Goal: Transaction & Acquisition: Purchase product/service

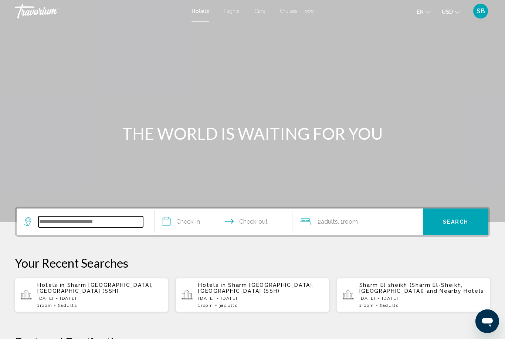
click at [123, 218] on input "Search widget" at bounding box center [90, 221] width 105 height 11
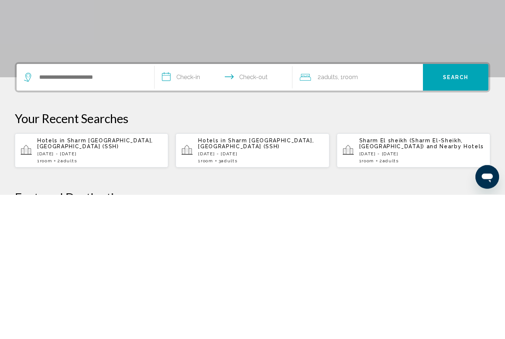
click at [246, 208] on input "**********" at bounding box center [224, 222] width 141 height 29
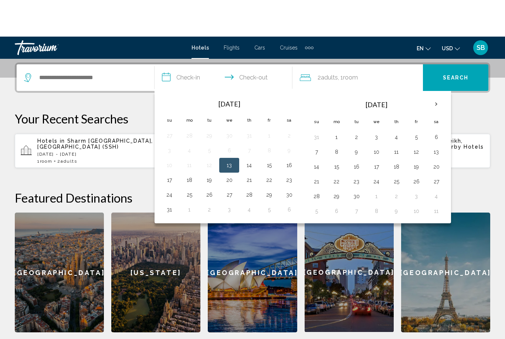
scroll to position [182, 0]
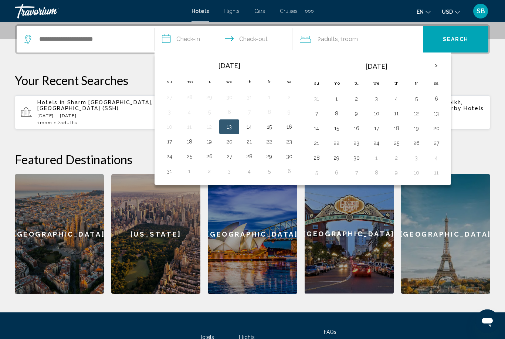
click at [289, 129] on button "16" at bounding box center [289, 127] width 12 height 10
click at [474, 143] on div "**********" at bounding box center [252, 159] width 505 height 270
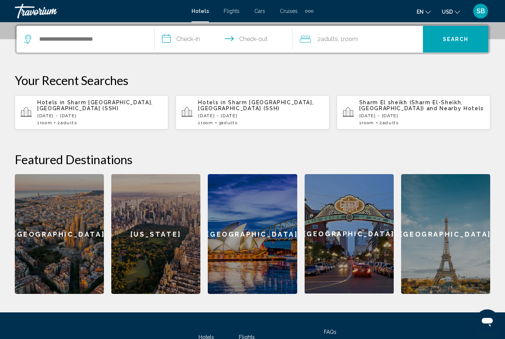
click at [113, 114] on p "[DATE] - [DATE]" at bounding box center [99, 115] width 125 height 5
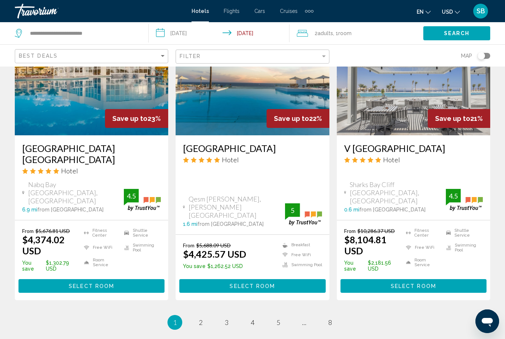
scroll to position [961, 0]
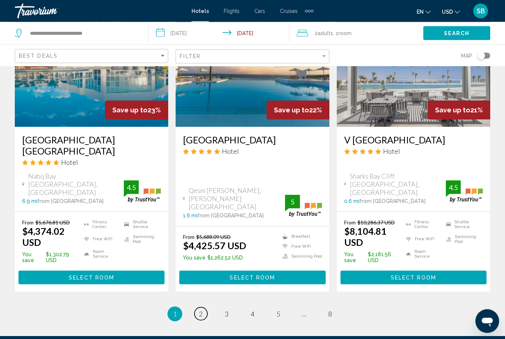
click at [205, 307] on link "page 2" at bounding box center [200, 313] width 13 height 13
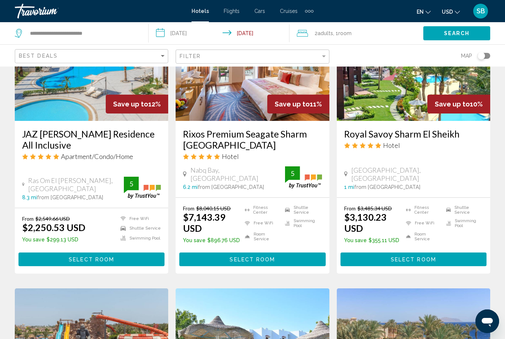
scroll to position [662, 0]
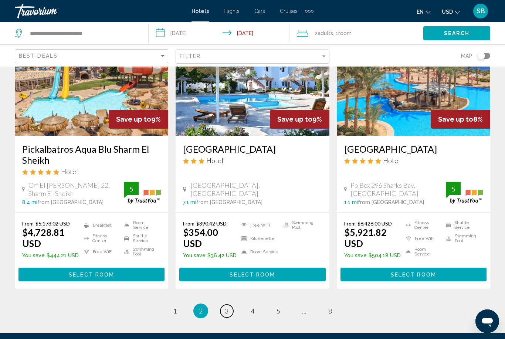
click at [231, 310] on link "page 3" at bounding box center [226, 310] width 13 height 13
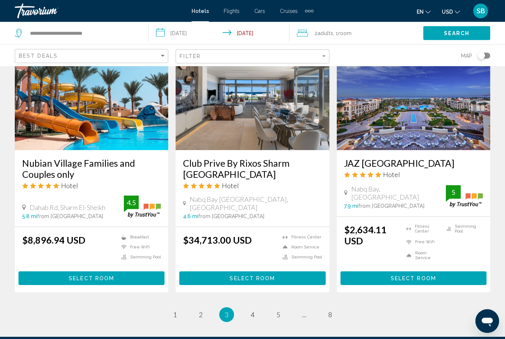
scroll to position [945, 0]
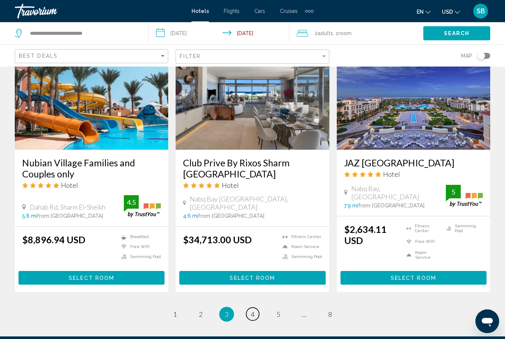
click at [258, 307] on link "page 4" at bounding box center [252, 313] width 13 height 13
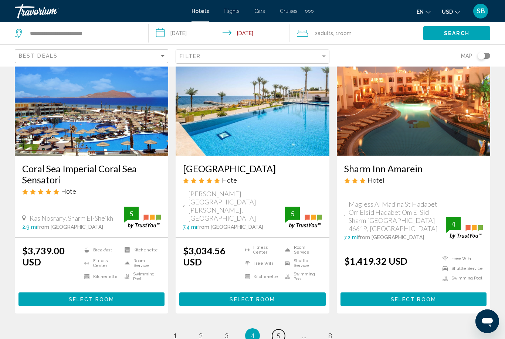
click at [280, 331] on span "5" at bounding box center [278, 335] width 4 height 8
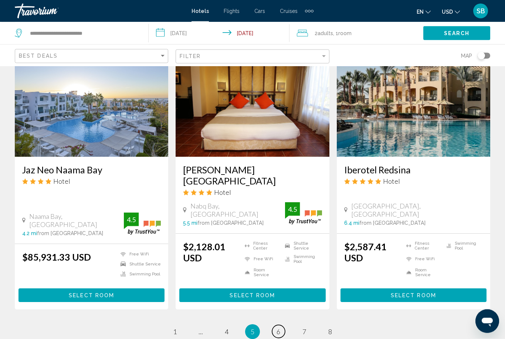
scroll to position [888, 0]
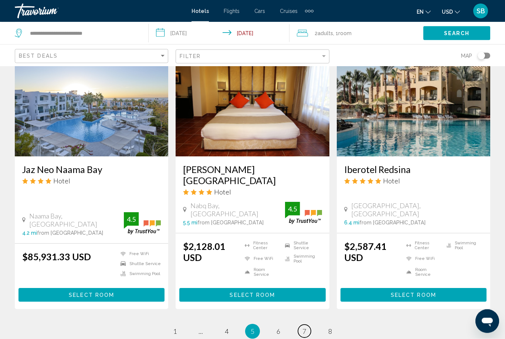
click at [307, 325] on link "page 7" at bounding box center [304, 331] width 13 height 13
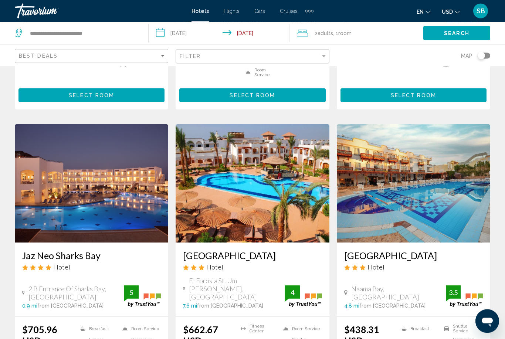
scroll to position [881, 0]
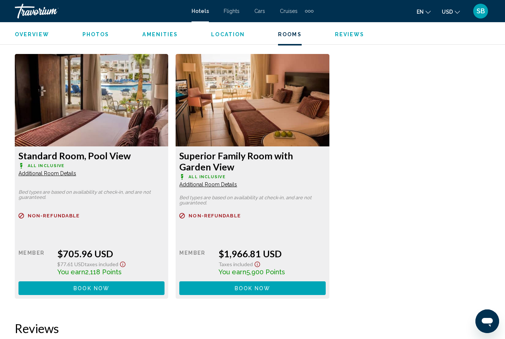
scroll to position [1116, 0]
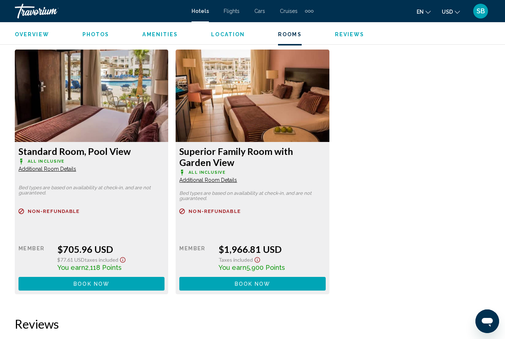
click at [91, 283] on span "Book now" at bounding box center [92, 284] width 36 height 6
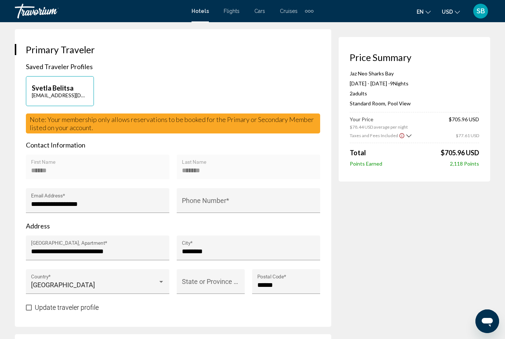
scroll to position [141, 0]
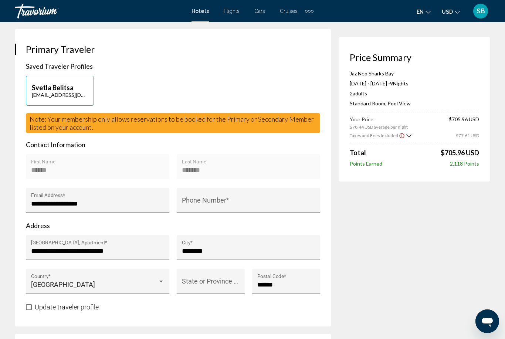
click at [202, 203] on input "Phone Number *" at bounding box center [248, 203] width 133 height 7
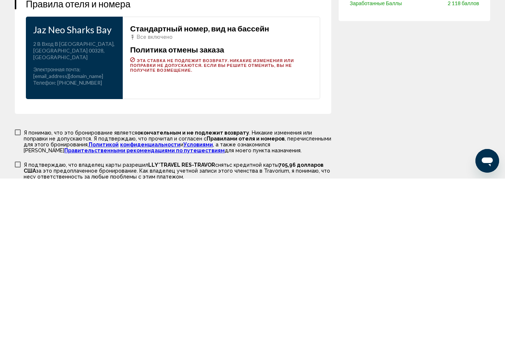
scroll to position [883, 0]
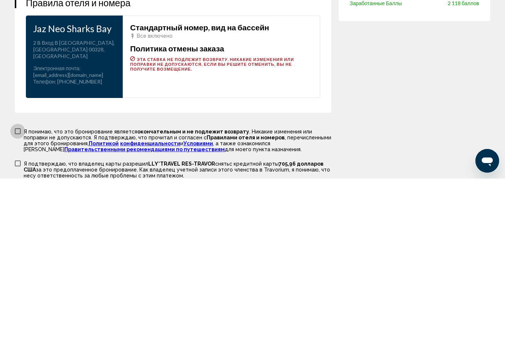
type input "**********"
click at [24, 289] on p "Я понимаю, что это бронирование является окончательным и не подлежит возврату .…" at bounding box center [177, 301] width 307 height 24
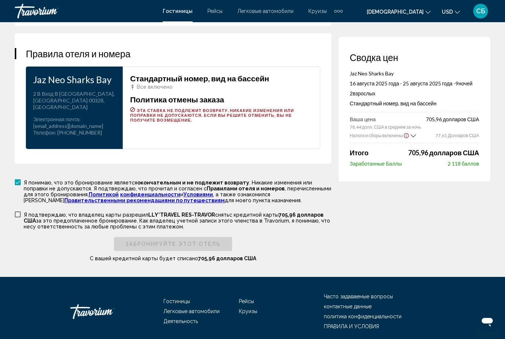
click at [18, 211] on span "Основное содержание" at bounding box center [18, 214] width 6 height 6
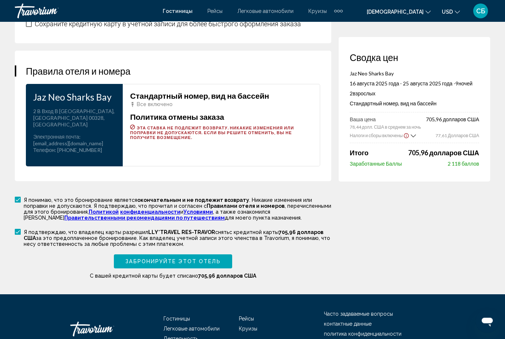
scroll to position [979, 0]
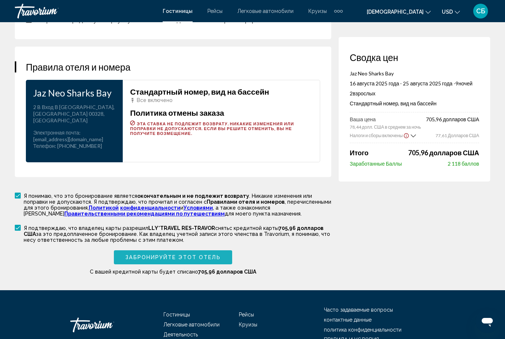
click at [209, 257] on button "ЗАБРОНИРУЙТЕ ЭТОТ ОТЕЛЬ" at bounding box center [173, 257] width 118 height 14
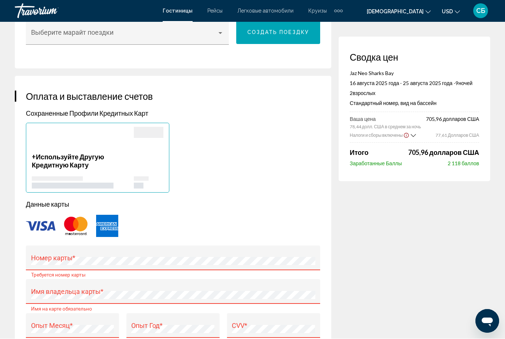
scroll to position [496, 0]
click at [38, 225] on img "Основное содержание" at bounding box center [41, 226] width 30 height 10
click at [40, 231] on img "Основное содержание" at bounding box center [41, 226] width 30 height 10
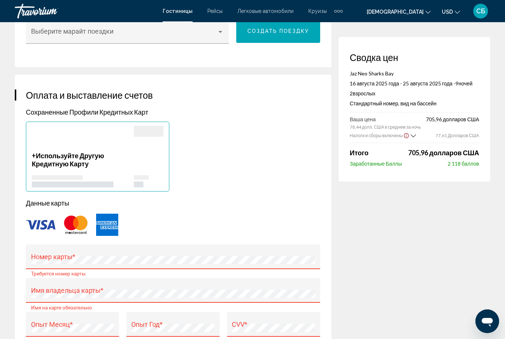
click at [40, 229] on img "Основное содержание" at bounding box center [41, 225] width 30 height 10
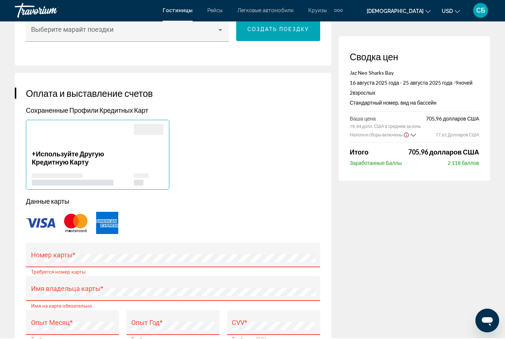
click at [94, 170] on div "+ Используйте Другую Кредитную Карту" at bounding box center [83, 168] width 102 height 36
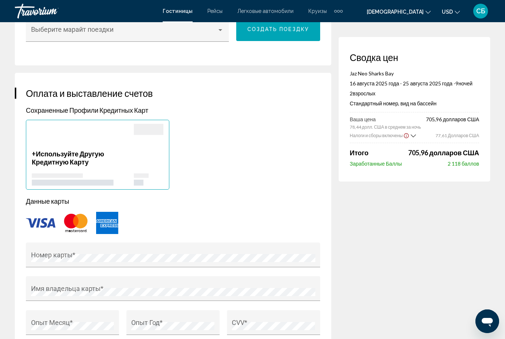
click at [45, 224] on img "Основное содержание" at bounding box center [41, 223] width 30 height 10
click at [148, 132] on div "Основное содержание" at bounding box center [149, 129] width 30 height 11
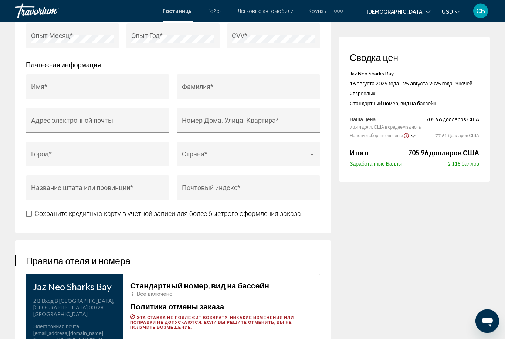
scroll to position [787, 0]
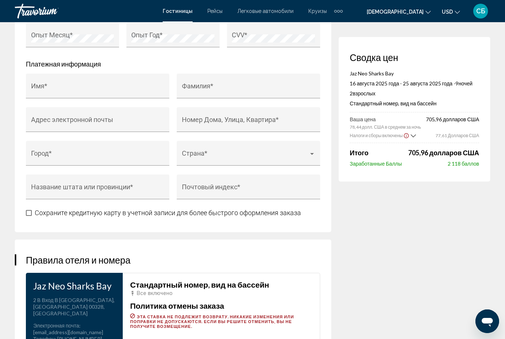
click at [31, 213] on span "Основное содержание" at bounding box center [29, 213] width 6 height 6
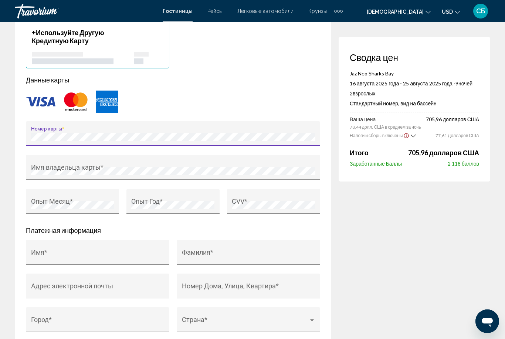
scroll to position [620, 0]
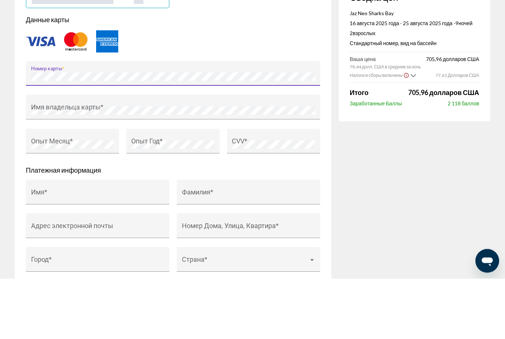
click at [88, 160] on div "Имя владельца карты *" at bounding box center [173, 170] width 284 height 20
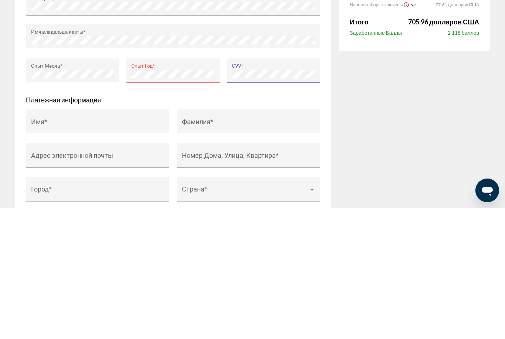
click at [67, 252] on input "Имя *" at bounding box center [97, 255] width 133 height 7
type input "******"
click at [204, 252] on input "Фамилия *" at bounding box center [248, 255] width 133 height 7
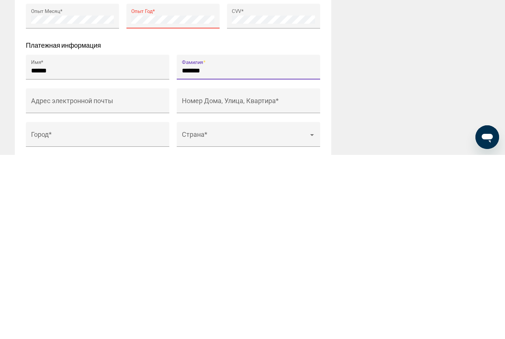
scroll to position [621, 0]
type input "*******"
click at [101, 284] on input "Адрес электронной почты" at bounding box center [97, 287] width 133 height 7
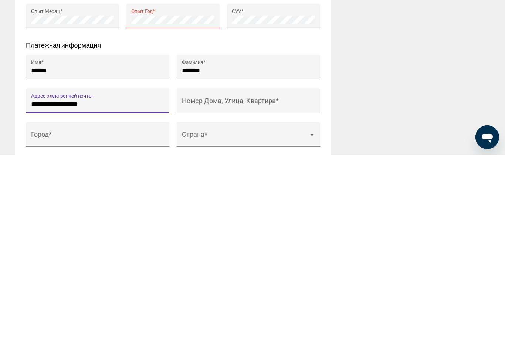
type input "**********"
click at [205, 277] on div "[PERSON_NAME], Улица, Квартира *" at bounding box center [248, 287] width 133 height 20
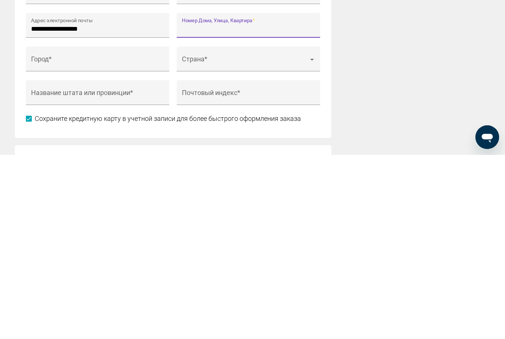
scroll to position [706, 0]
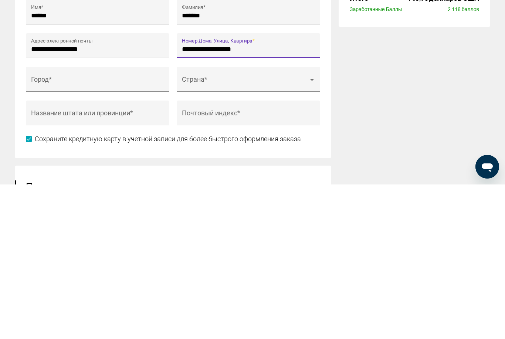
type input "**********"
click at [72, 233] on input "Город *" at bounding box center [97, 236] width 133 height 7
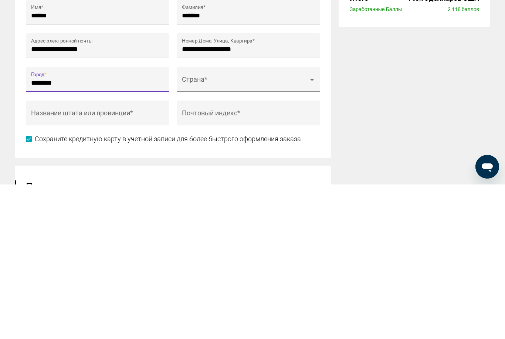
type input "********"
click at [208, 226] on div "Страна *" at bounding box center [248, 236] width 133 height 20
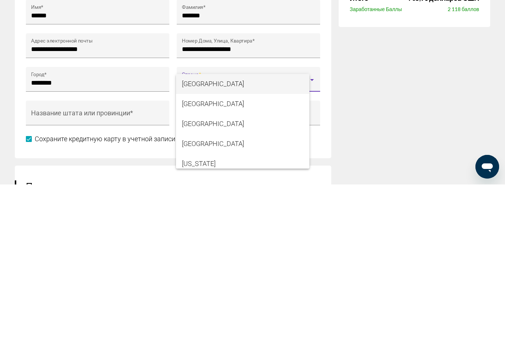
scroll to position [861, 0]
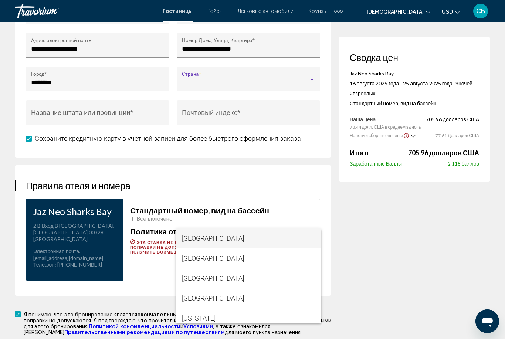
click at [309, 81] on div at bounding box center [252, 169] width 505 height 339
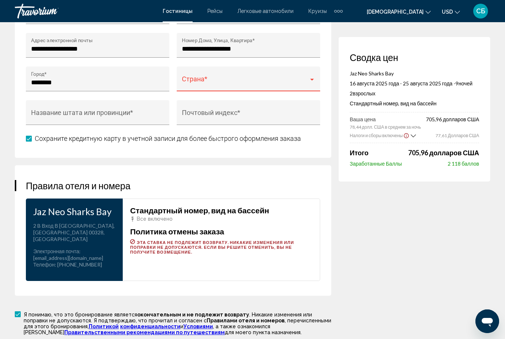
click at [314, 82] on div "Основное содержание" at bounding box center [311, 79] width 7 height 6
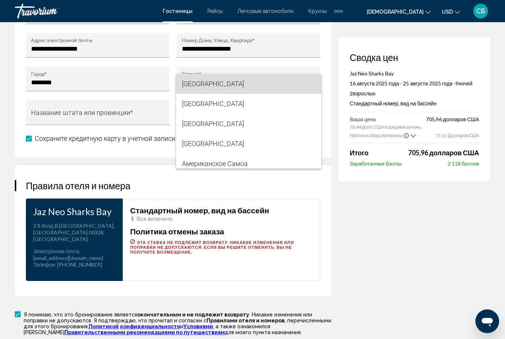
click at [310, 85] on span "[GEOGRAPHIC_DATA]" at bounding box center [248, 84] width 133 height 20
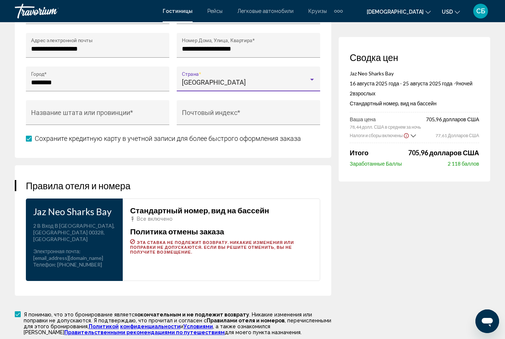
click at [312, 81] on div "Основное содержание" at bounding box center [312, 80] width 4 height 2
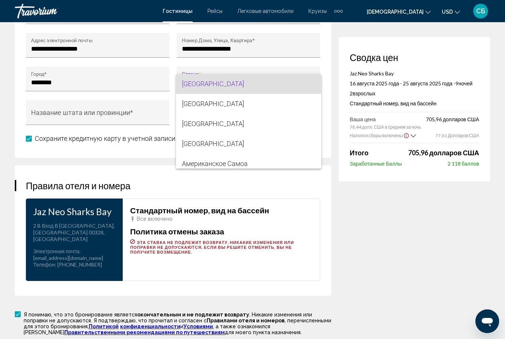
click at [303, 85] on span "[GEOGRAPHIC_DATA]" at bounding box center [248, 84] width 133 height 20
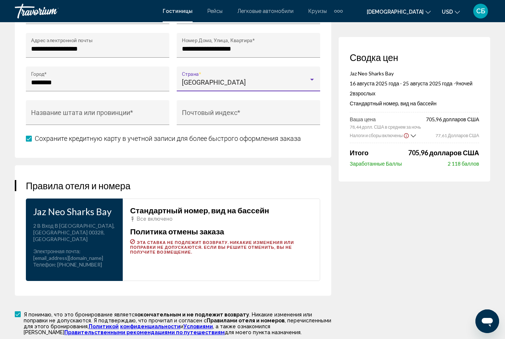
click at [306, 81] on div "[GEOGRAPHIC_DATA]" at bounding box center [245, 82] width 127 height 7
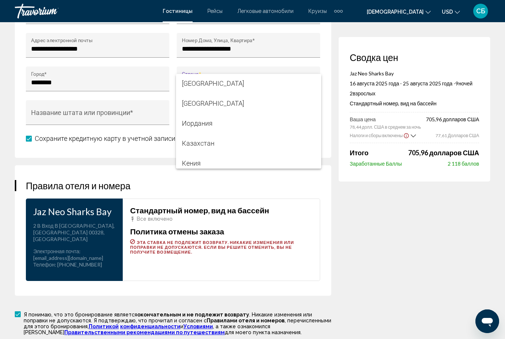
scroll to position [2252, 0]
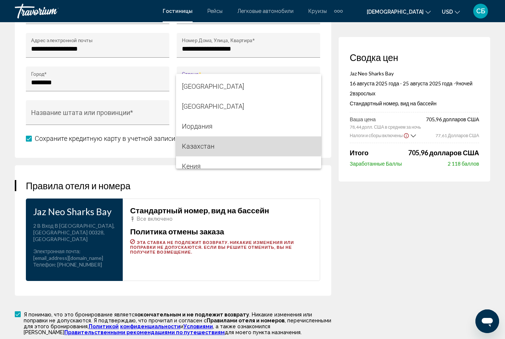
click at [219, 144] on span "Казахстан" at bounding box center [248, 146] width 133 height 20
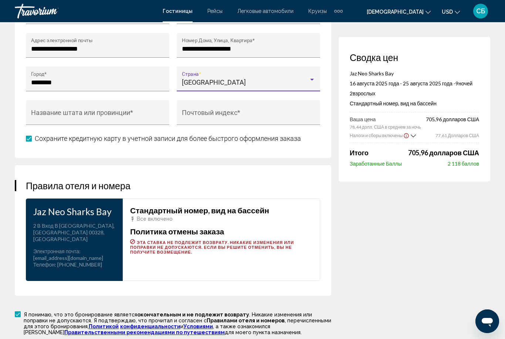
click at [311, 84] on div "[GEOGRAPHIC_DATA]" at bounding box center [248, 82] width 133 height 7
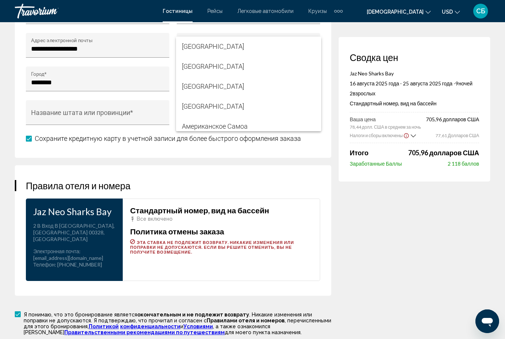
scroll to position [2277, 0]
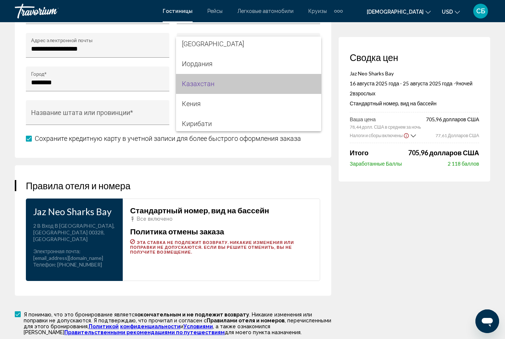
click at [265, 84] on span "Казахстан" at bounding box center [248, 84] width 133 height 20
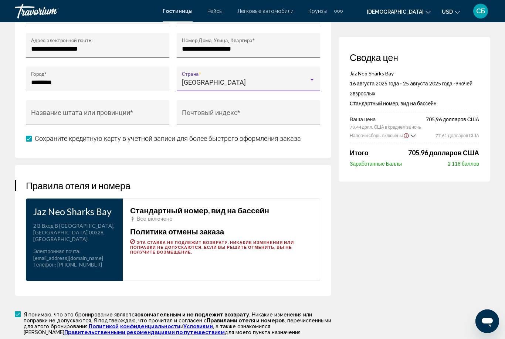
click at [308, 79] on div "Основное содержание" at bounding box center [311, 79] width 7 height 6
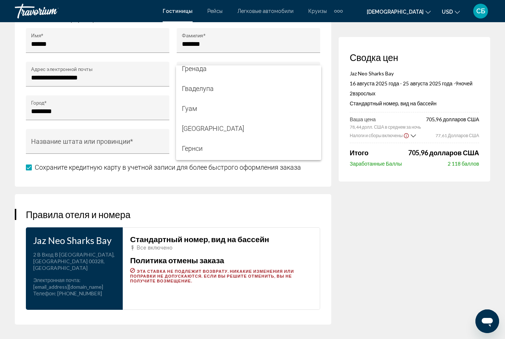
scroll to position [1759, 0]
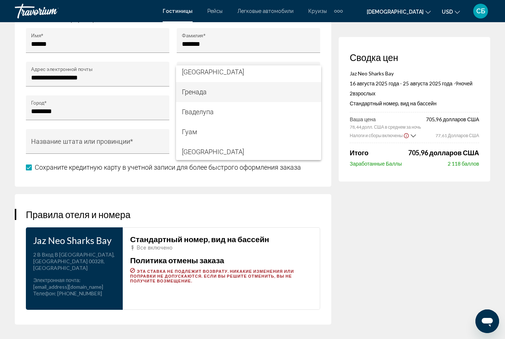
click at [318, 99] on mat-option "Гренада" at bounding box center [248, 92] width 145 height 20
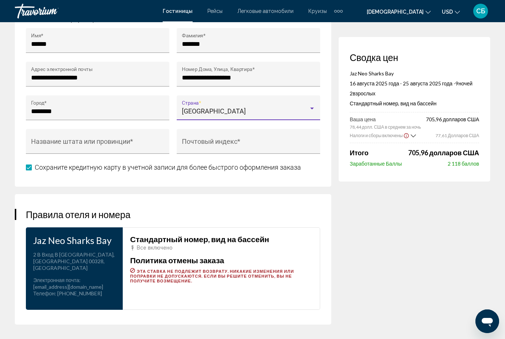
click at [230, 109] on div "[GEOGRAPHIC_DATA]" at bounding box center [245, 111] width 127 height 7
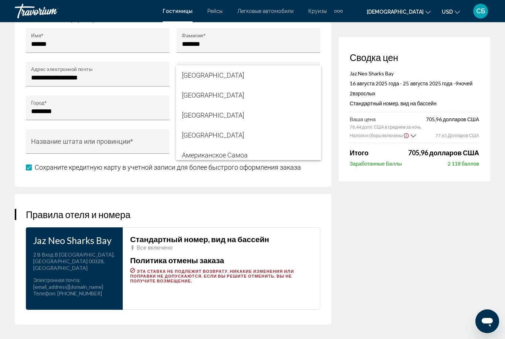
scroll to position [0, 0]
click at [366, 219] on div at bounding box center [252, 169] width 505 height 339
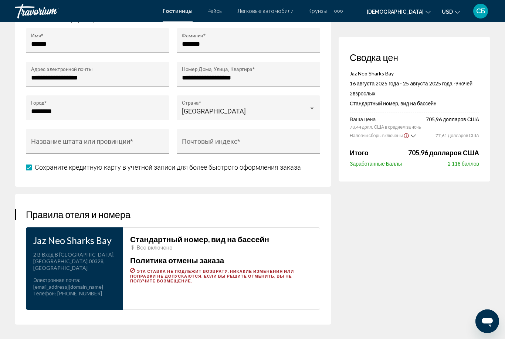
click at [212, 109] on span "[GEOGRAPHIC_DATA]" at bounding box center [214, 111] width 64 height 8
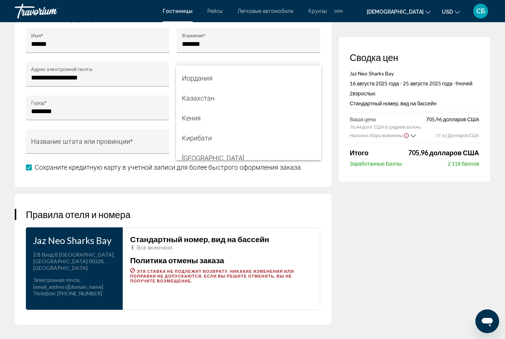
scroll to position [2290, 0]
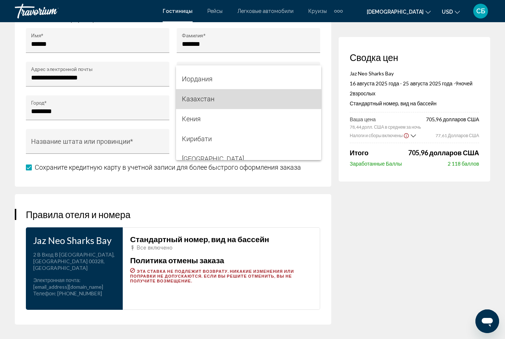
click at [215, 99] on span "Казахстан" at bounding box center [248, 99] width 133 height 20
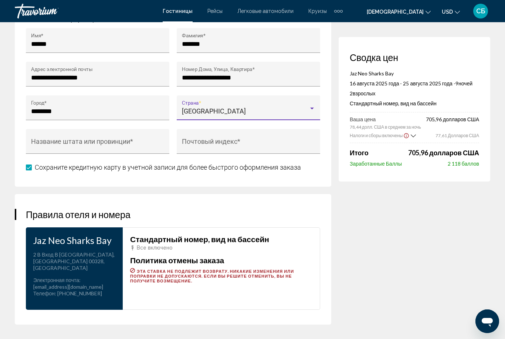
click at [297, 104] on div "Афганистан Страна *" at bounding box center [248, 110] width 133 height 20
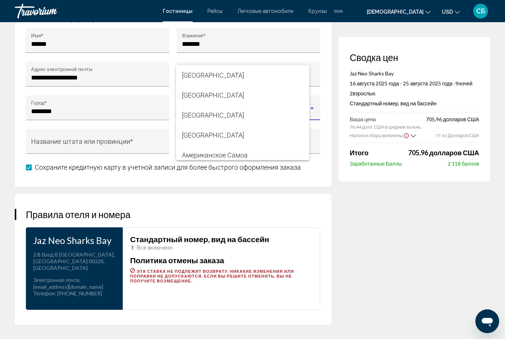
scroll to position [2277, 0]
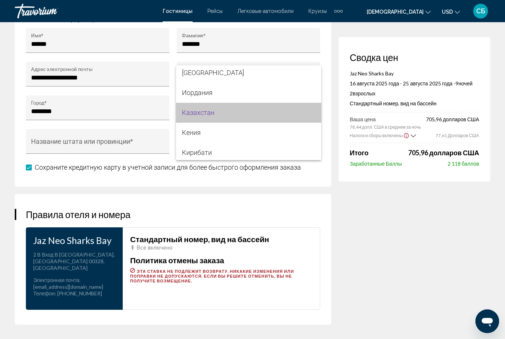
click at [307, 111] on span "Казахстан" at bounding box center [248, 113] width 133 height 20
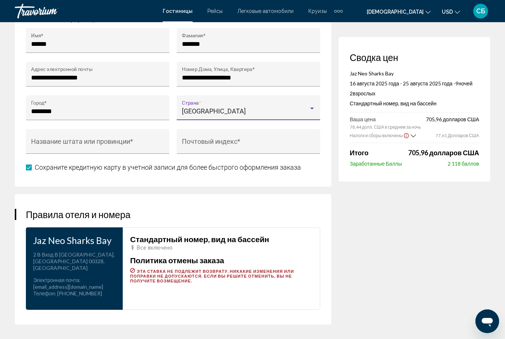
click at [292, 146] on input "Почтовый индекс *" at bounding box center [248, 144] width 133 height 7
click at [303, 106] on div "Афганистан Страна *" at bounding box center [248, 110] width 133 height 20
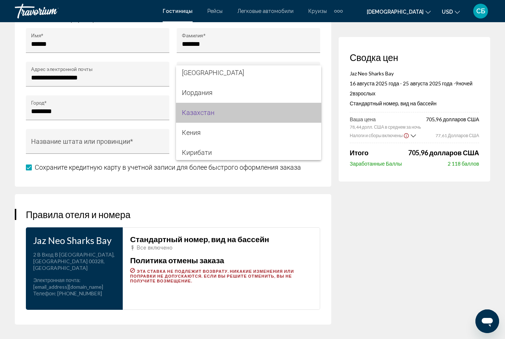
click at [294, 112] on span "Казахстан" at bounding box center [248, 113] width 133 height 20
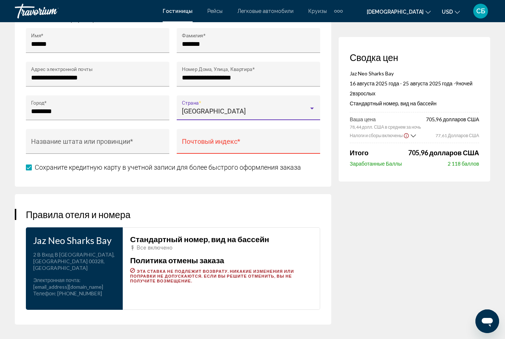
click at [130, 143] on input "Название штата или провинции *" at bounding box center [97, 144] width 133 height 7
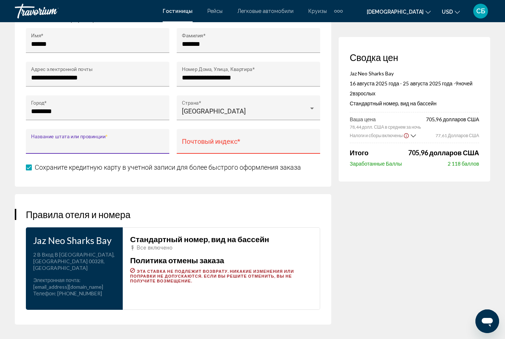
click at [311, 103] on div "Афганистан Страна *" at bounding box center [248, 110] width 133 height 20
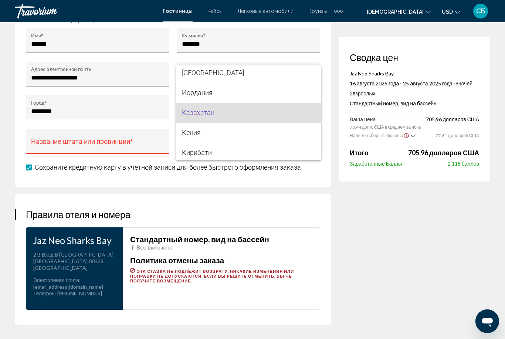
click at [245, 117] on span "Казахстан" at bounding box center [248, 113] width 133 height 20
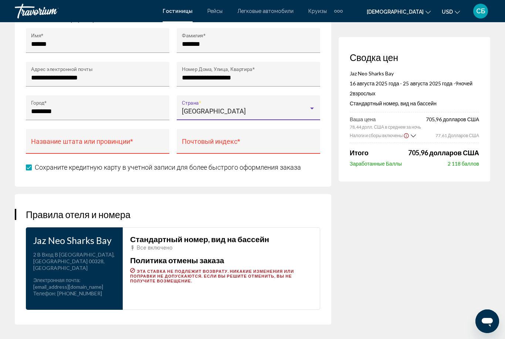
click at [242, 109] on div "[GEOGRAPHIC_DATA]" at bounding box center [245, 111] width 127 height 7
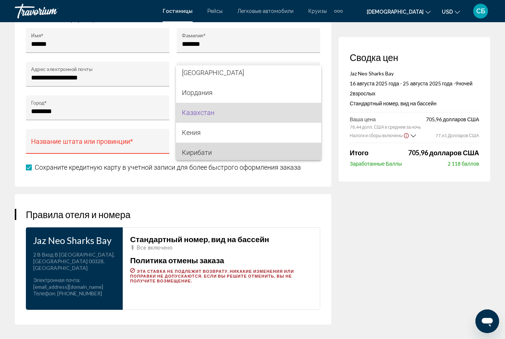
click at [294, 147] on span "Кирибати" at bounding box center [248, 153] width 133 height 20
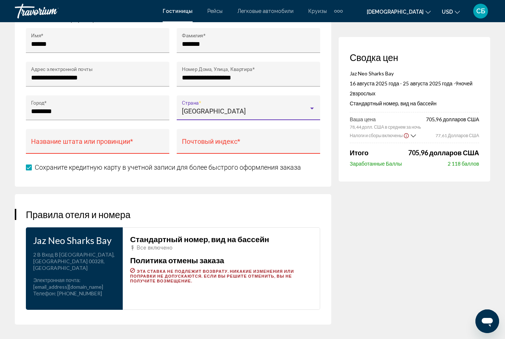
scroll to position [2279, 0]
click at [311, 108] on div "Основное содержание" at bounding box center [311, 108] width 7 height 6
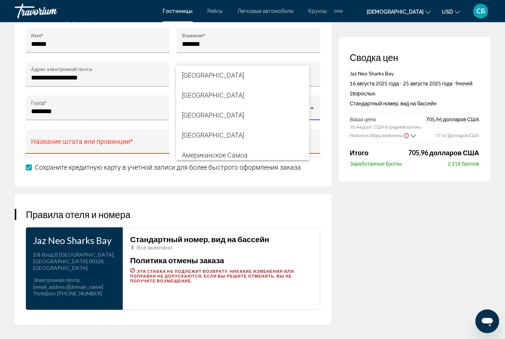
scroll to position [2317, 0]
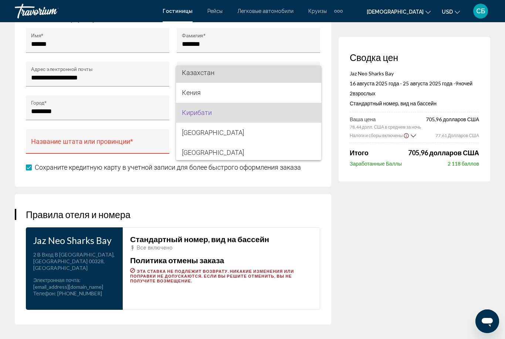
click at [219, 69] on span "Казахстан" at bounding box center [248, 73] width 133 height 20
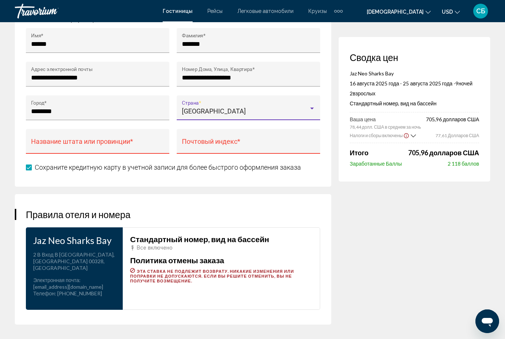
scroll to position [2314, 0]
click at [313, 105] on div "Афганистан Страна *" at bounding box center [248, 110] width 133 height 20
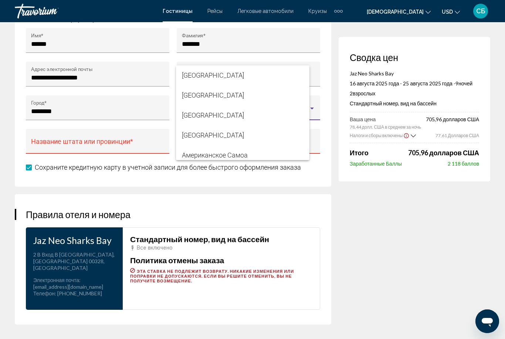
scroll to position [2277, 0]
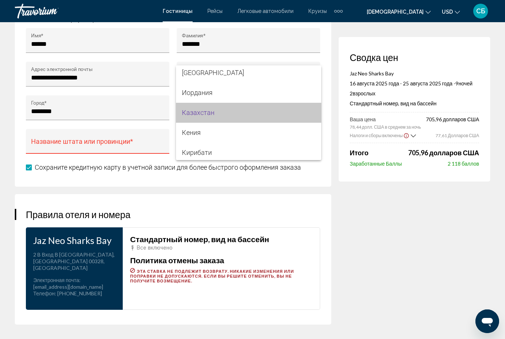
click at [258, 109] on span "Казахстан" at bounding box center [248, 113] width 133 height 20
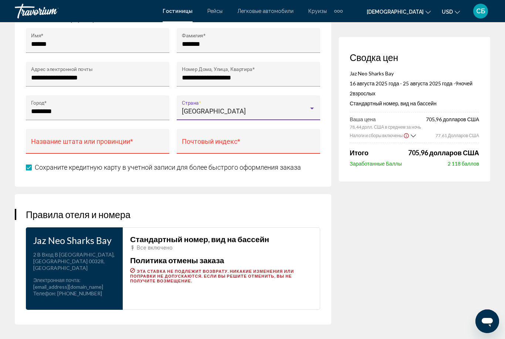
click at [302, 114] on div "[GEOGRAPHIC_DATA]" at bounding box center [245, 111] width 127 height 7
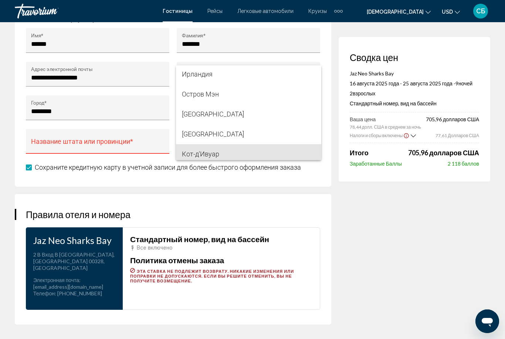
scroll to position [2132, 0]
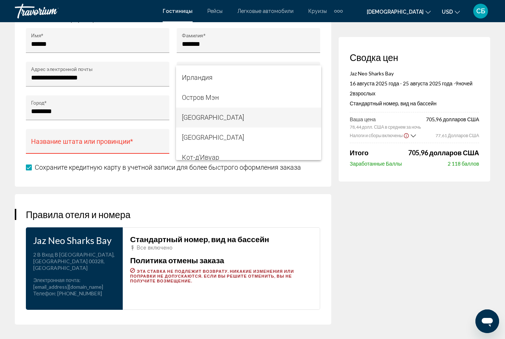
click at [217, 115] on span "[GEOGRAPHIC_DATA]" at bounding box center [248, 118] width 133 height 20
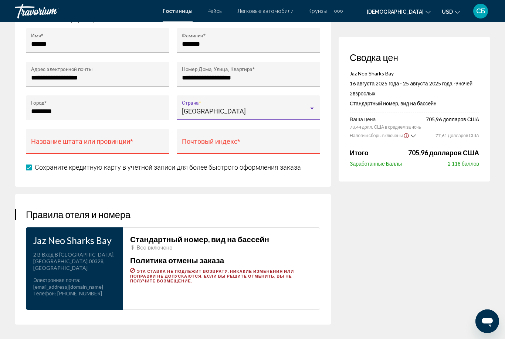
click at [317, 108] on div "Афганистан Страна *" at bounding box center [248, 107] width 143 height 25
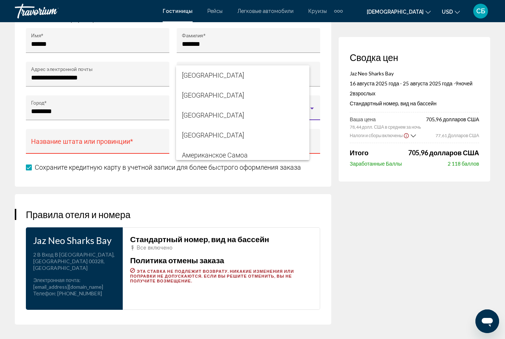
scroll to position [2137, 0]
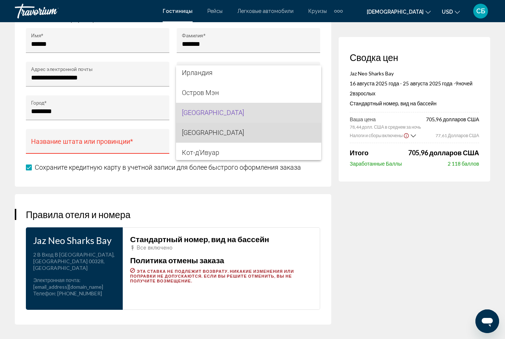
click at [248, 133] on span "[GEOGRAPHIC_DATA]" at bounding box center [248, 133] width 133 height 20
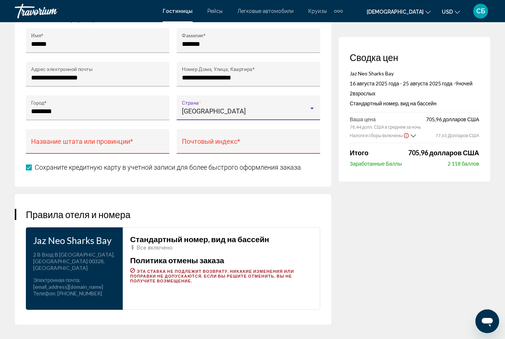
click at [314, 108] on div "Основное содержание" at bounding box center [311, 108] width 7 height 6
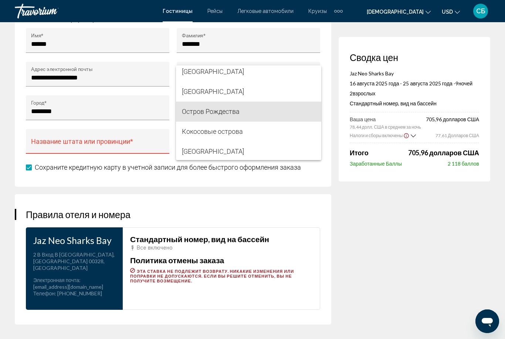
scroll to position [923, 0]
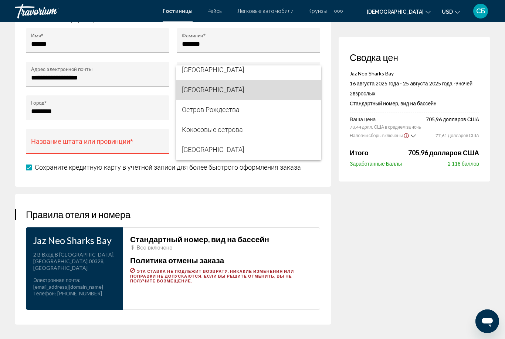
click at [208, 88] on span "[GEOGRAPHIC_DATA]" at bounding box center [248, 90] width 133 height 20
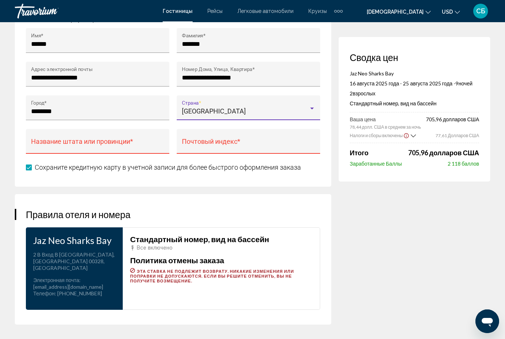
click at [312, 109] on div "Основное содержание" at bounding box center [312, 109] width 4 height 2
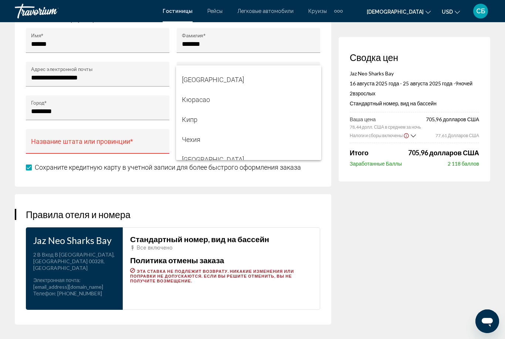
scroll to position [1134, 0]
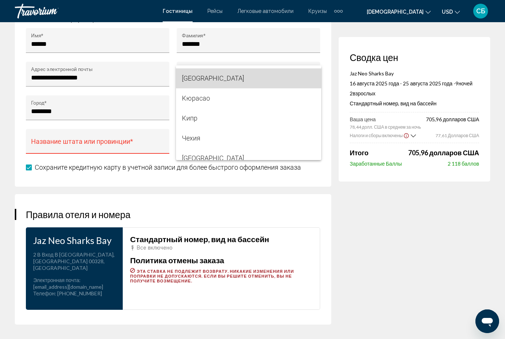
click at [302, 82] on span "[GEOGRAPHIC_DATA]" at bounding box center [248, 78] width 133 height 20
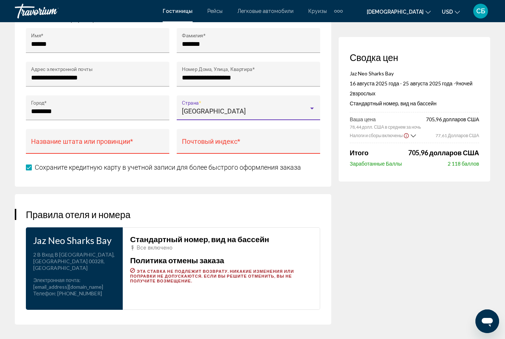
click at [274, 140] on div "Почтовый индекс *" at bounding box center [248, 144] width 133 height 20
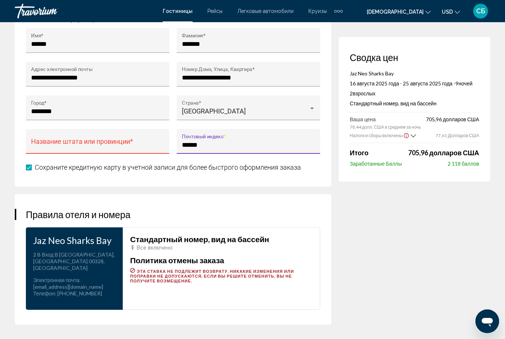
type input "******"
click at [311, 111] on div "Основное содержание" at bounding box center [311, 108] width 7 height 6
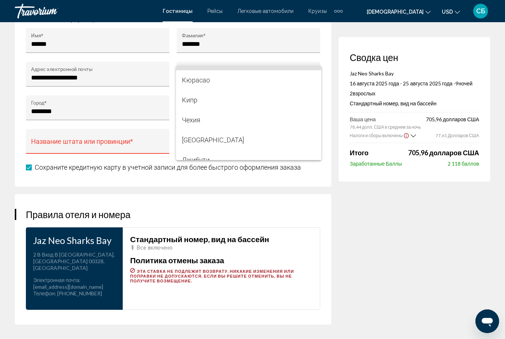
scroll to position [1146, 0]
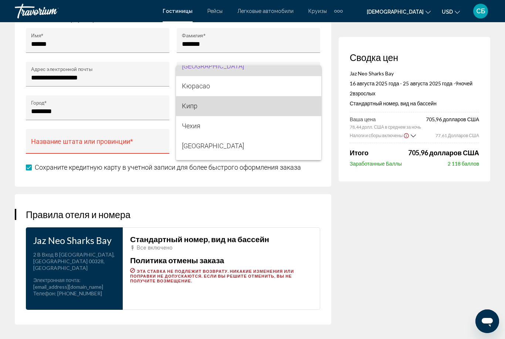
click at [227, 106] on span "Кипр" at bounding box center [248, 106] width 133 height 20
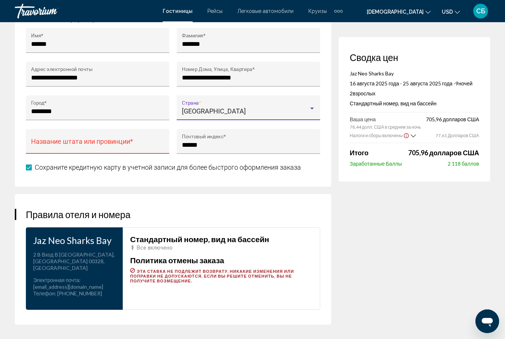
click at [312, 109] on div "Основное содержание" at bounding box center [312, 109] width 4 height 2
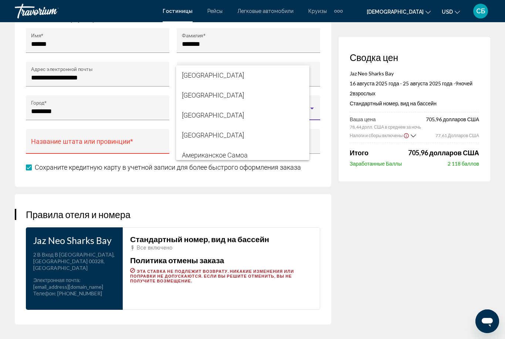
scroll to position [1140, 0]
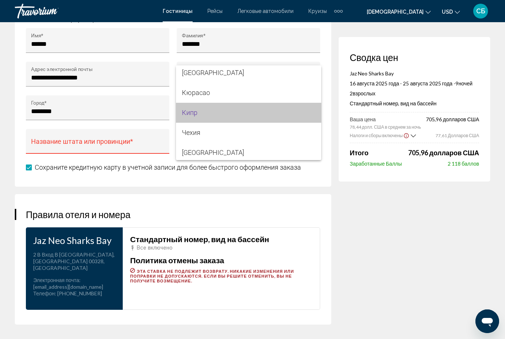
click at [295, 118] on span "Кипр" at bounding box center [248, 113] width 133 height 20
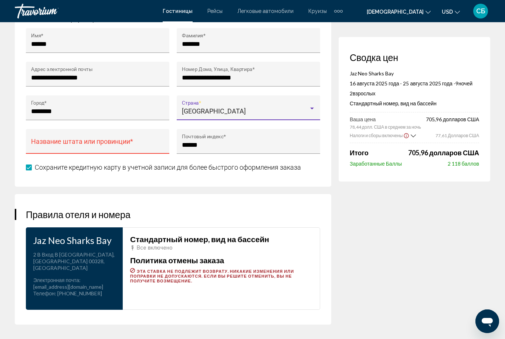
click at [308, 109] on div "Основное содержание" at bounding box center [311, 108] width 7 height 6
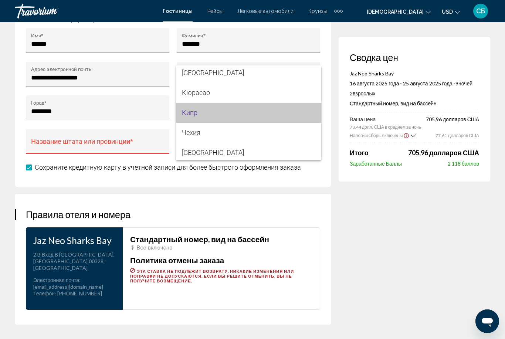
click at [308, 115] on span "Кипр" at bounding box center [248, 113] width 133 height 20
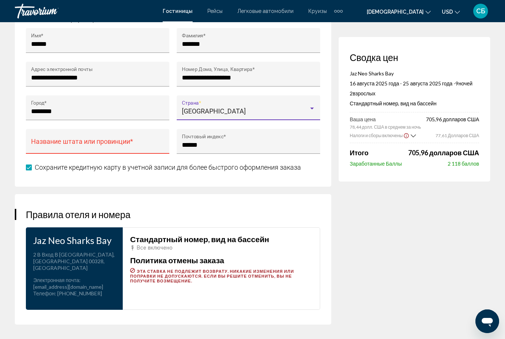
click at [349, 161] on span "Заработанные Баллы" at bounding box center [375, 163] width 52 height 6
click at [311, 115] on div "[GEOGRAPHIC_DATA]" at bounding box center [248, 111] width 133 height 7
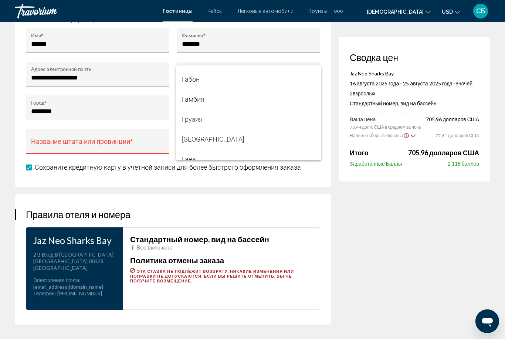
scroll to position [1612, 0]
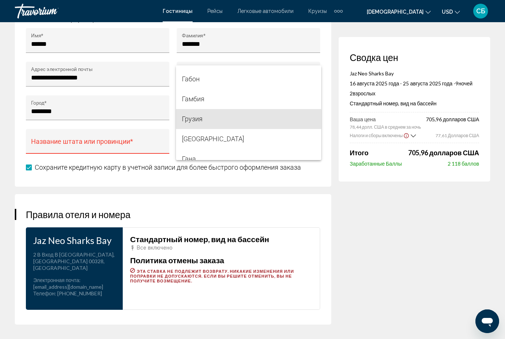
click at [218, 125] on span "Грузия" at bounding box center [248, 119] width 133 height 20
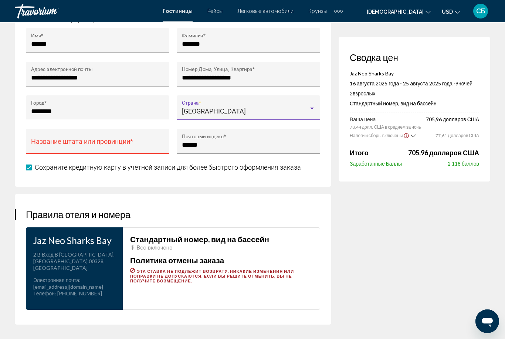
click at [309, 114] on div "[GEOGRAPHIC_DATA]" at bounding box center [248, 111] width 133 height 7
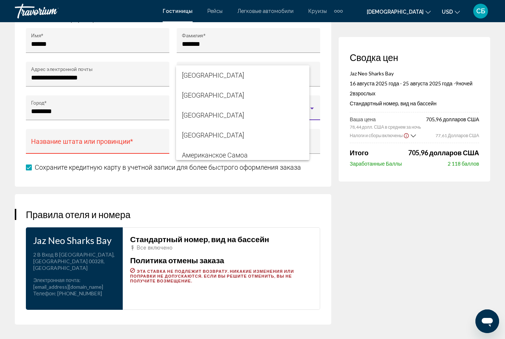
scroll to position [1618, 0]
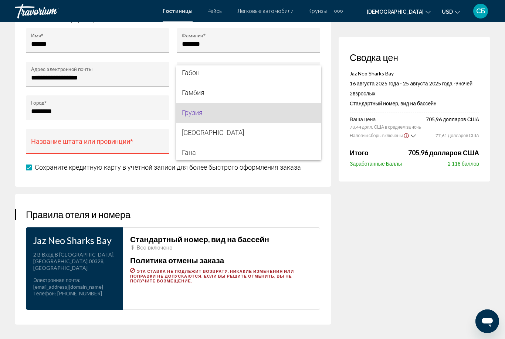
click at [280, 115] on span "Грузия" at bounding box center [248, 113] width 133 height 20
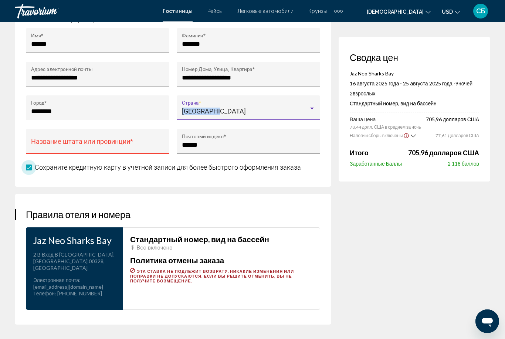
click at [28, 167] on span "Основное содержание" at bounding box center [29, 167] width 6 height 6
click at [308, 110] on div "Основное содержание" at bounding box center [311, 108] width 7 height 6
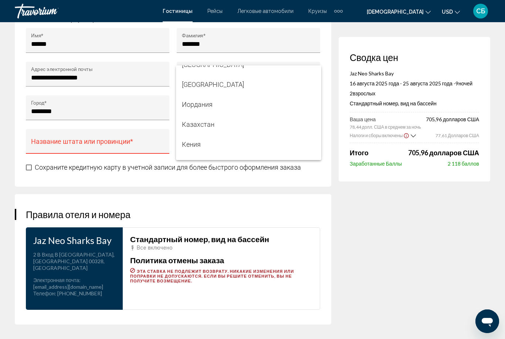
scroll to position [2259, 0]
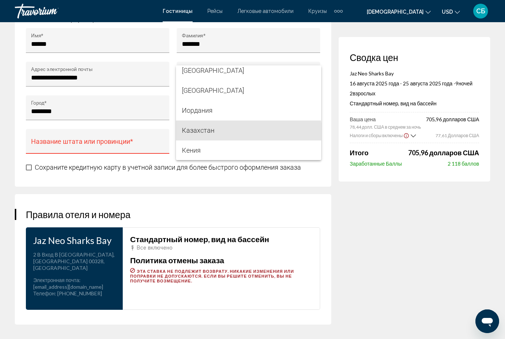
click at [216, 136] on span "Казахстан" at bounding box center [248, 130] width 133 height 20
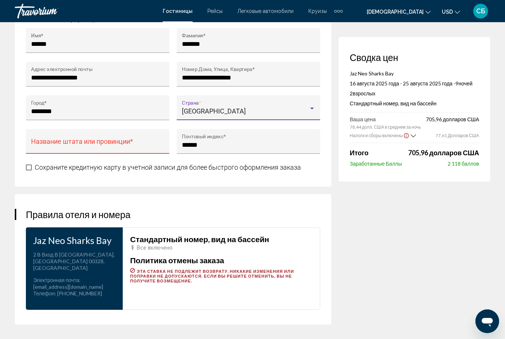
click at [282, 105] on div "Афганистан Страна *" at bounding box center [248, 110] width 133 height 20
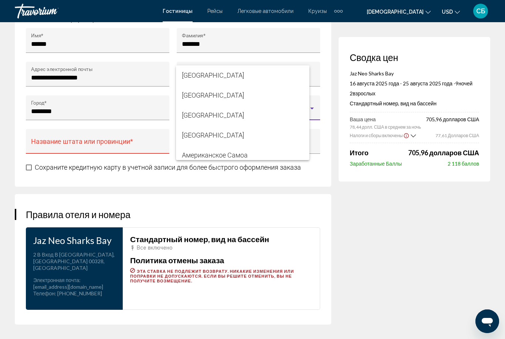
scroll to position [2277, 0]
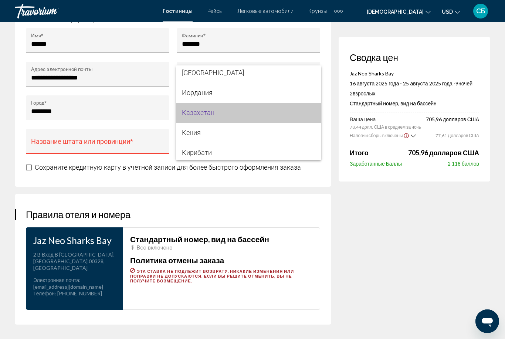
click at [262, 113] on span "Казахстан" at bounding box center [248, 113] width 133 height 20
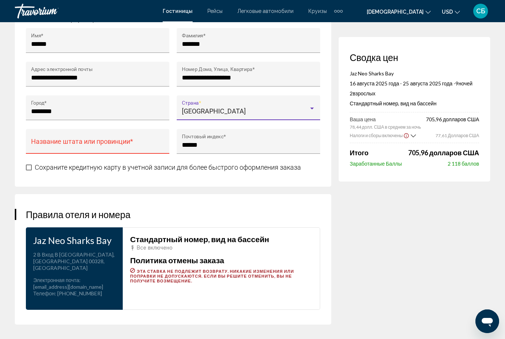
click at [308, 111] on div "Основное содержание" at bounding box center [311, 108] width 7 height 6
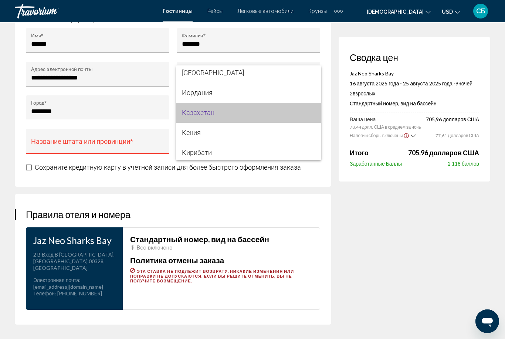
click at [294, 110] on span "Казахстан" at bounding box center [248, 113] width 133 height 20
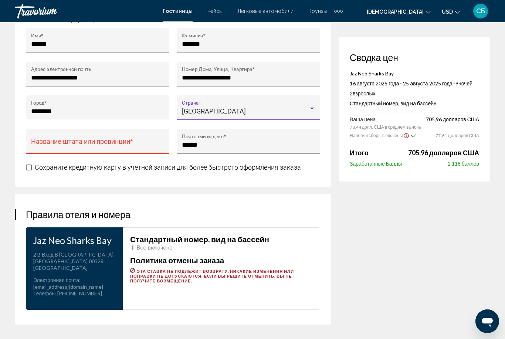
click at [278, 113] on div "[GEOGRAPHIC_DATA]" at bounding box center [245, 111] width 127 height 7
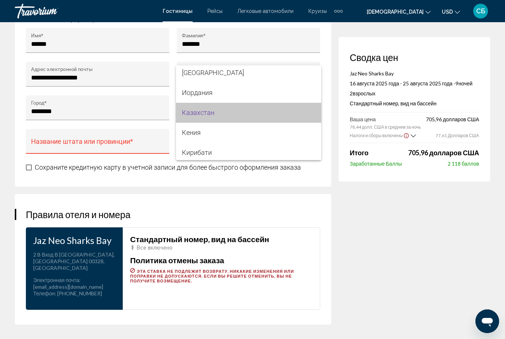
click at [273, 113] on span "Казахстан" at bounding box center [248, 113] width 133 height 20
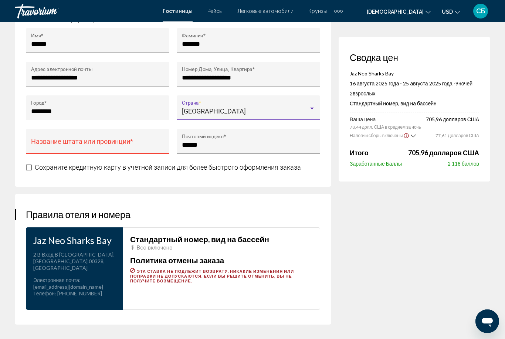
click at [280, 111] on div "[GEOGRAPHIC_DATA]" at bounding box center [245, 111] width 127 height 7
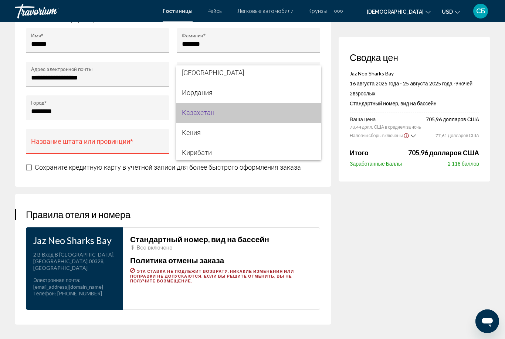
click at [284, 112] on span "Казахстан" at bounding box center [248, 113] width 133 height 20
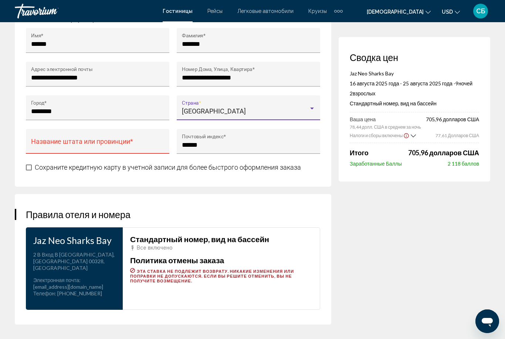
click at [312, 109] on div "Основное содержание" at bounding box center [312, 109] width 4 height 2
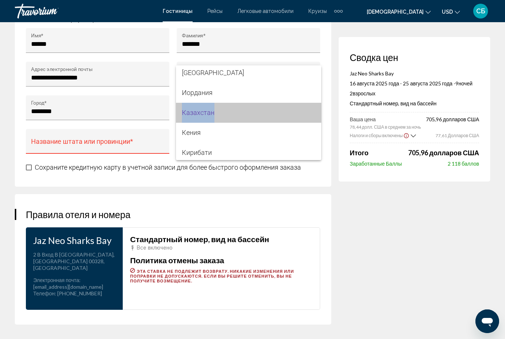
click at [293, 111] on span "Казахстан" at bounding box center [248, 113] width 133 height 20
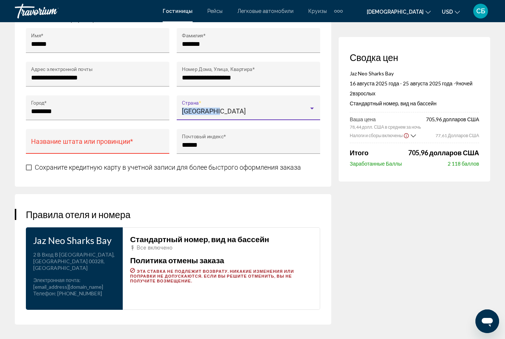
click at [76, 92] on div "**********" at bounding box center [97, 79] width 143 height 34
click at [88, 96] on div "******** Город *" at bounding box center [97, 107] width 143 height 25
click at [223, 109] on div "[GEOGRAPHIC_DATA]" at bounding box center [245, 111] width 127 height 7
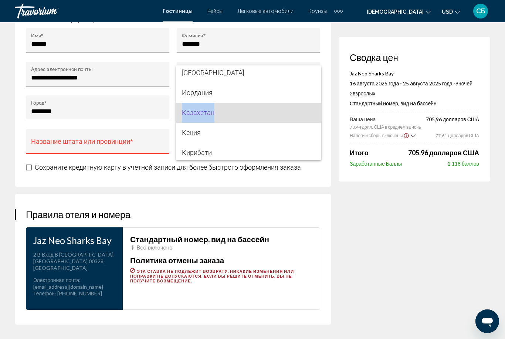
copy span "Казахстан"
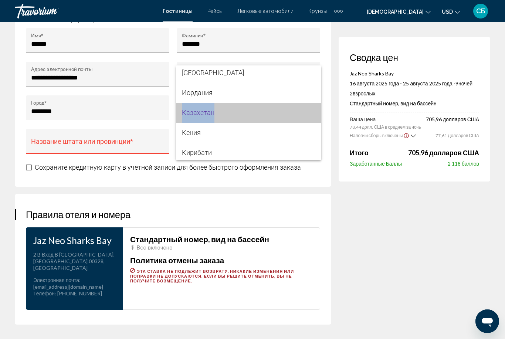
click at [286, 114] on span "Казахстан" at bounding box center [248, 113] width 133 height 20
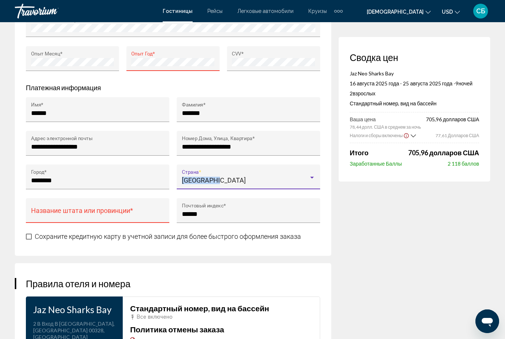
scroll to position [759, 0]
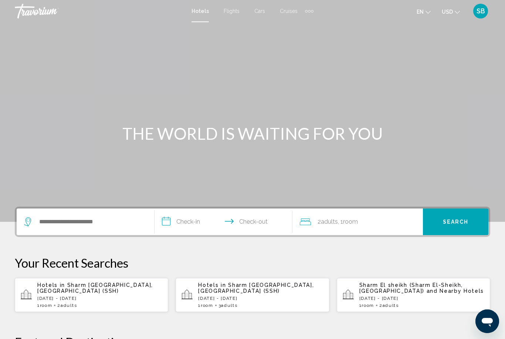
click at [127, 296] on p "[DATE] - [DATE]" at bounding box center [99, 298] width 125 height 5
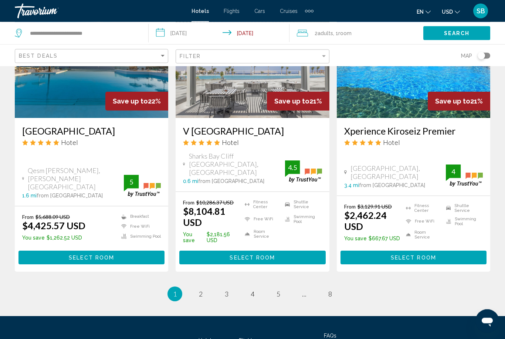
scroll to position [977, 0]
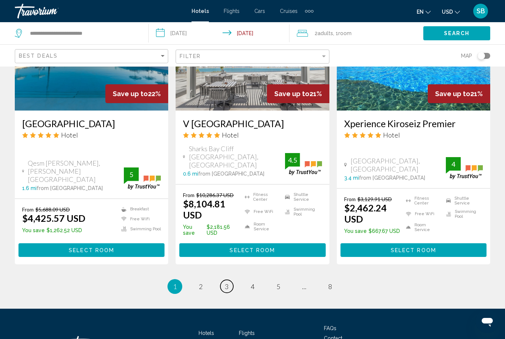
click at [229, 280] on link "page 3" at bounding box center [226, 286] width 13 height 13
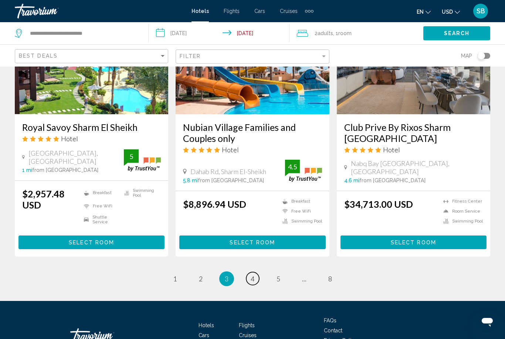
click at [256, 272] on link "page 4" at bounding box center [252, 278] width 13 height 13
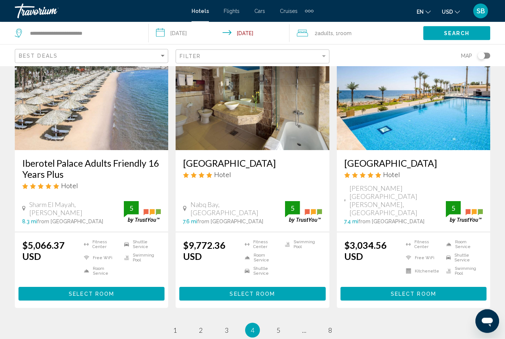
scroll to position [969, 0]
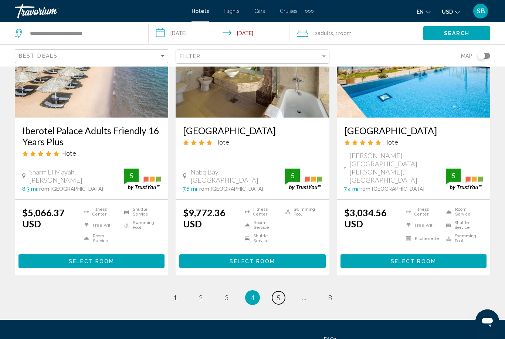
click at [280, 293] on span "5" at bounding box center [278, 297] width 4 height 8
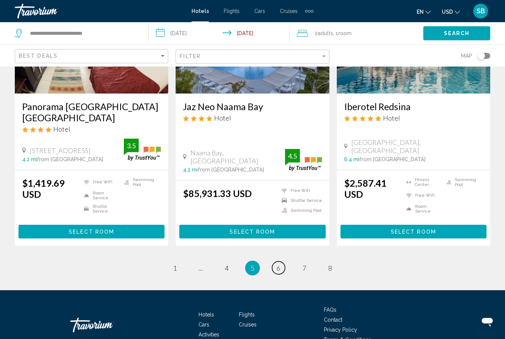
scroll to position [966, 0]
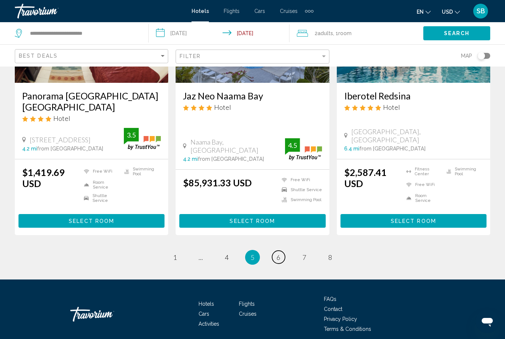
click at [280, 255] on link "page 6" at bounding box center [278, 256] width 13 height 13
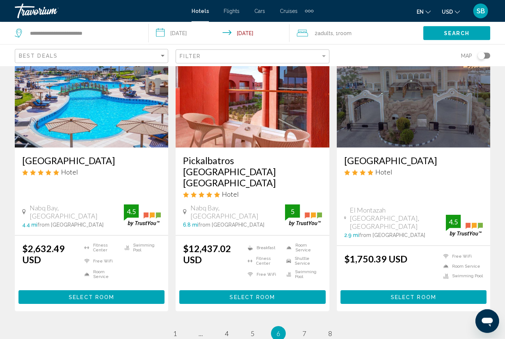
scroll to position [981, 0]
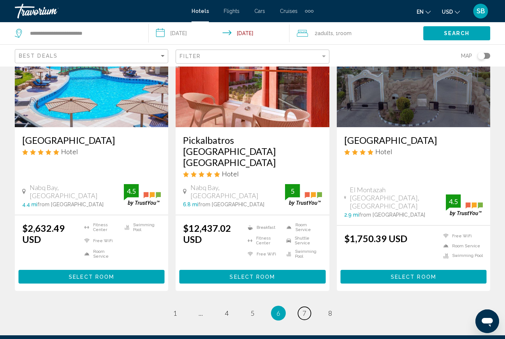
click at [308, 307] on link "page 7" at bounding box center [304, 313] width 13 height 13
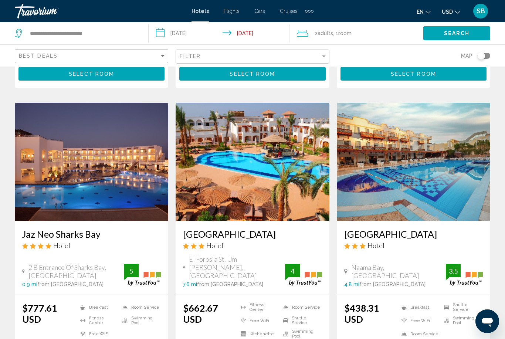
scroll to position [902, 0]
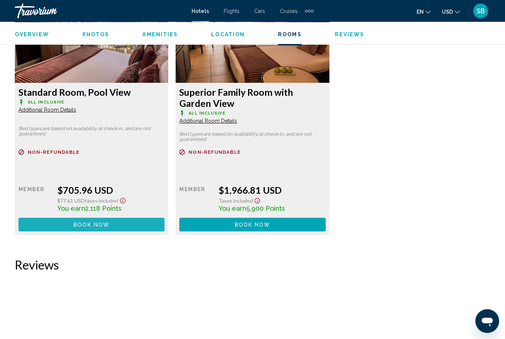
scroll to position [1175, 0]
click at [107, 222] on span "Book now" at bounding box center [92, 225] width 36 height 6
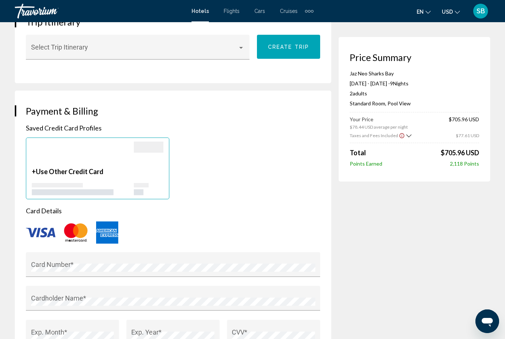
scroll to position [475, 0]
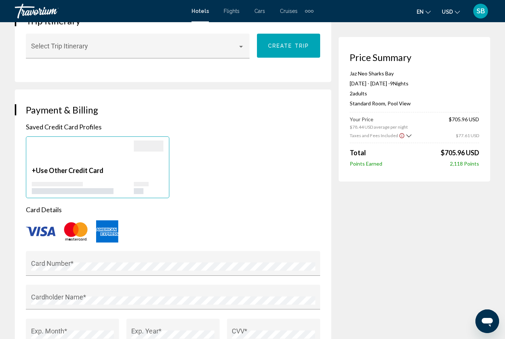
click at [149, 154] on div "Main content" at bounding box center [149, 153] width 30 height 26
click at [122, 190] on div "Main content" at bounding box center [83, 188] width 102 height 12
click at [149, 151] on div "Main content" at bounding box center [149, 145] width 30 height 11
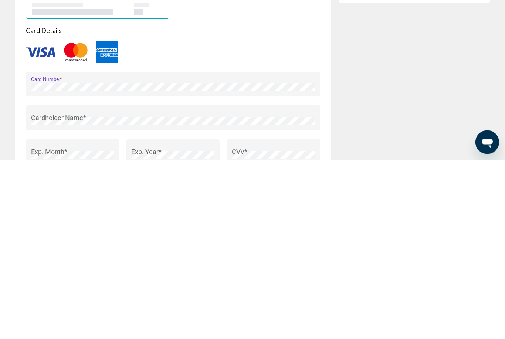
click at [42, 226] on img "Main content" at bounding box center [41, 231] width 30 height 10
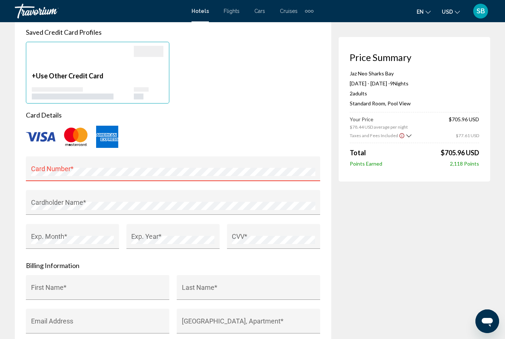
scroll to position [540, 0]
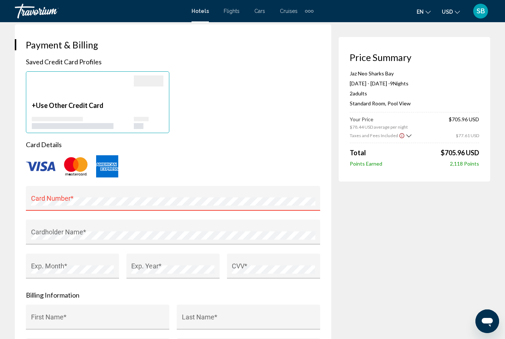
click at [139, 116] on div "Main content" at bounding box center [149, 115] width 30 height 28
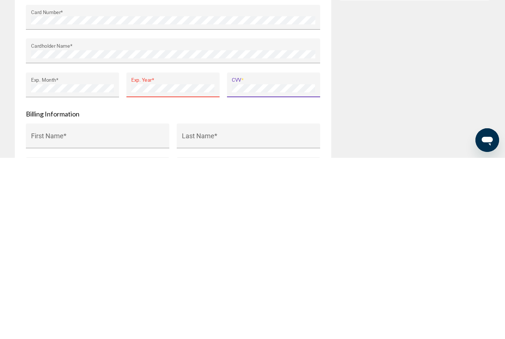
click at [92, 317] on input "First Name *" at bounding box center [97, 320] width 133 height 7
type input "******"
click at [207, 310] on div "Last Name *" at bounding box center [248, 320] width 133 height 20
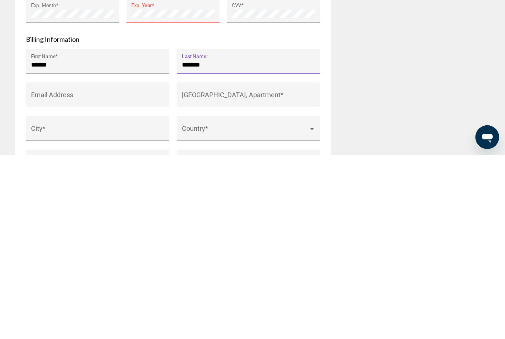
scroll to position [613, 0]
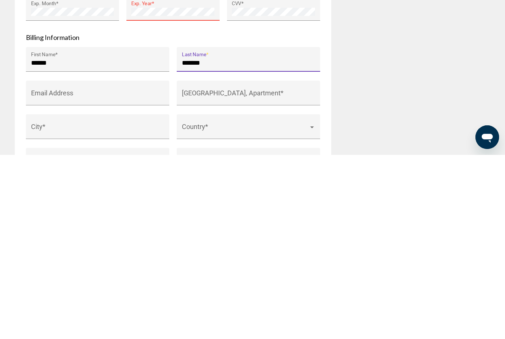
type input "*******"
click at [100, 277] on input "Email Address" at bounding box center [97, 280] width 133 height 7
type input "**********"
click at [310, 310] on div "Main content" at bounding box center [312, 311] width 4 height 2
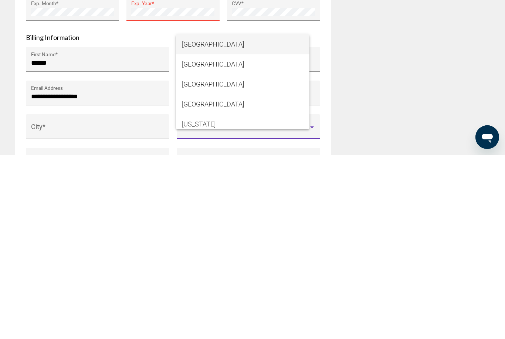
scroll to position [798, 0]
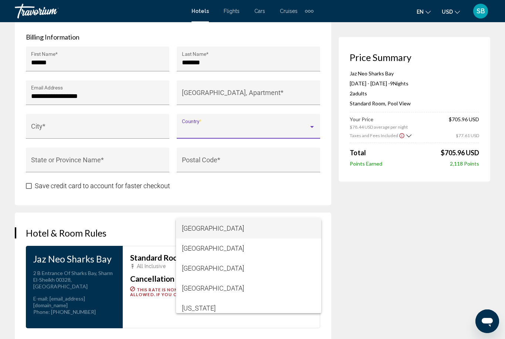
click at [311, 130] on div at bounding box center [252, 169] width 505 height 339
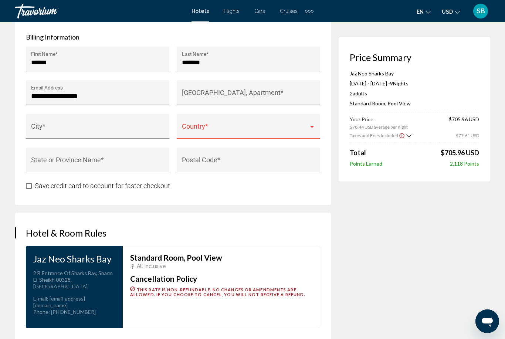
click at [308, 128] on span "Main content" at bounding box center [245, 129] width 127 height 7
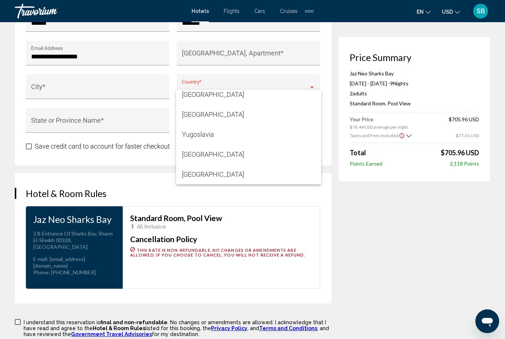
scroll to position [827, 0]
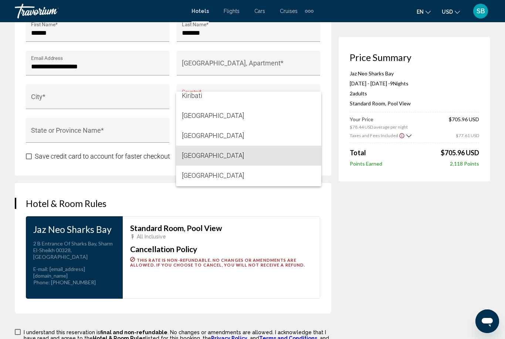
click at [418, 107] on div at bounding box center [252, 169] width 505 height 339
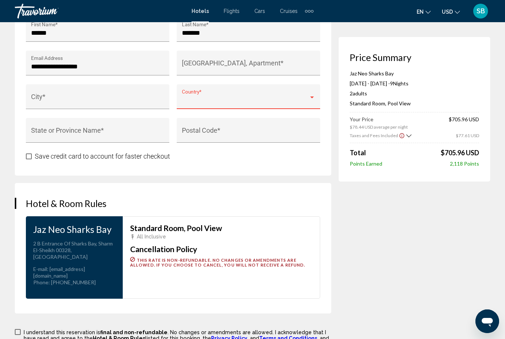
scroll to position [2353, 0]
click at [313, 97] on div "Main content" at bounding box center [311, 97] width 7 height 6
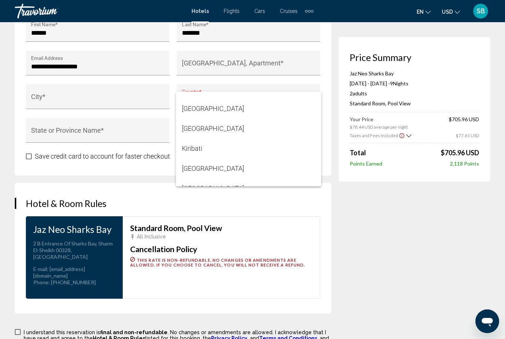
scroll to position [2306, 0]
click at [213, 106] on span "[GEOGRAPHIC_DATA]" at bounding box center [248, 110] width 133 height 20
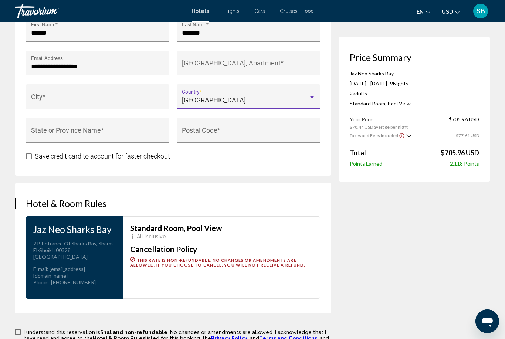
click at [100, 100] on input "City *" at bounding box center [97, 99] width 133 height 7
type input "********"
click at [283, 66] on input "House Number, Street, Apartment *" at bounding box center [248, 66] width 133 height 7
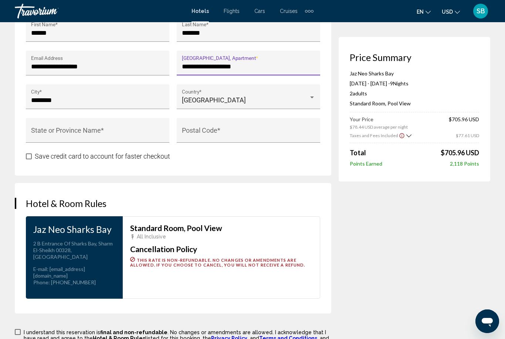
type input "**********"
click at [29, 159] on span "Main content" at bounding box center [29, 156] width 6 height 6
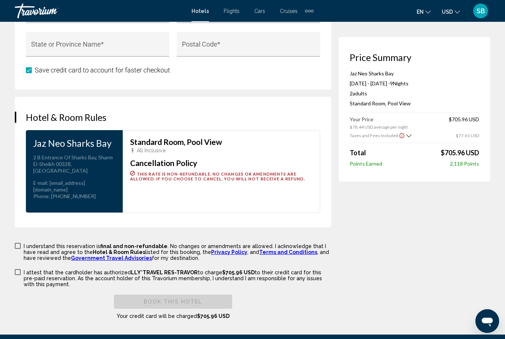
scroll to position [913, 0]
click at [23, 245] on label "I understand this reservation is final and non-refundable . No changes or amend…" at bounding box center [173, 251] width 316 height 19
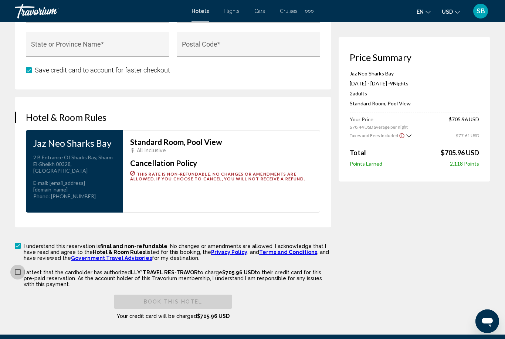
click at [16, 271] on label "I attest that the cardholder has authorized LLY*TRAVEL RES-TRAVOR to charge $70…" at bounding box center [173, 277] width 316 height 19
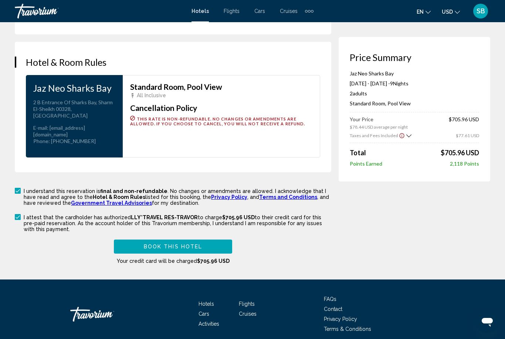
scroll to position [971, 0]
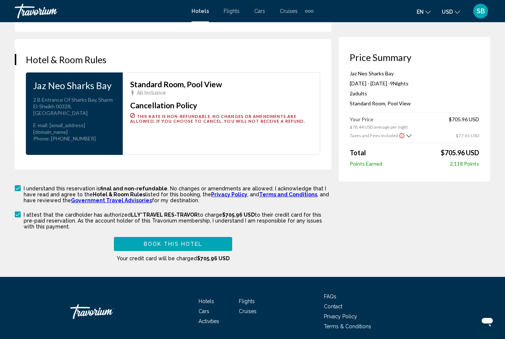
click at [197, 237] on button "Book this hotel" at bounding box center [173, 244] width 118 height 14
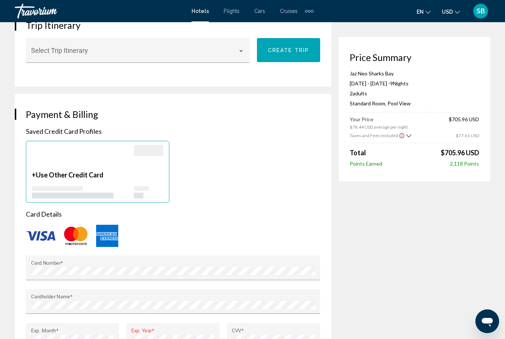
scroll to position [341, 0]
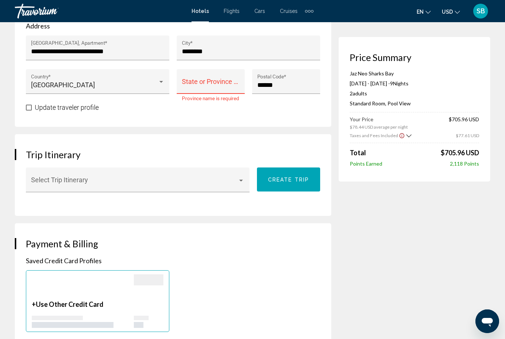
click at [215, 84] on input "State or Province Name *" at bounding box center [211, 84] width 58 height 7
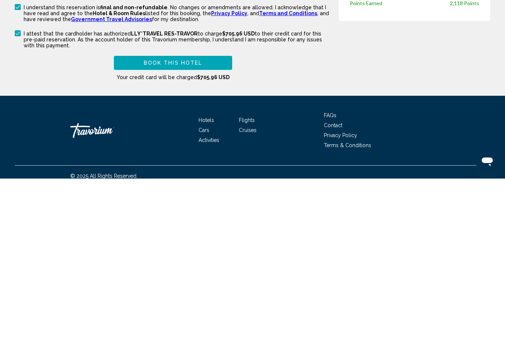
scroll to position [995, 0]
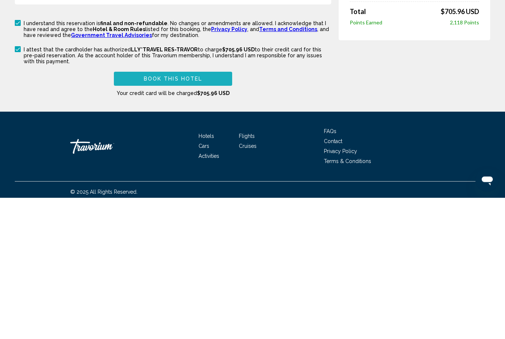
type input "********"
click at [192, 218] on span "Book this hotel" at bounding box center [173, 221] width 59 height 6
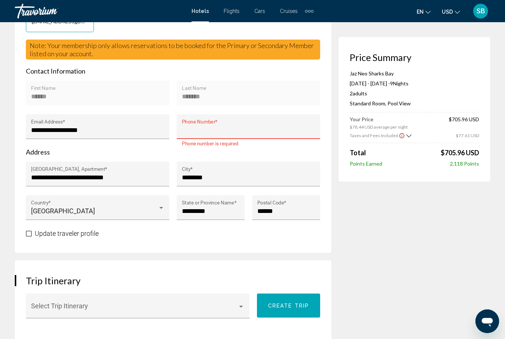
scroll to position [215, 0]
click at [209, 127] on input "Phone Number *" at bounding box center [248, 130] width 133 height 7
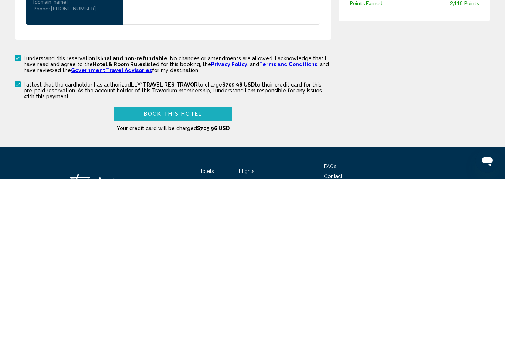
type input "**********"
click at [200, 272] on span "Book this hotel" at bounding box center [173, 275] width 59 height 6
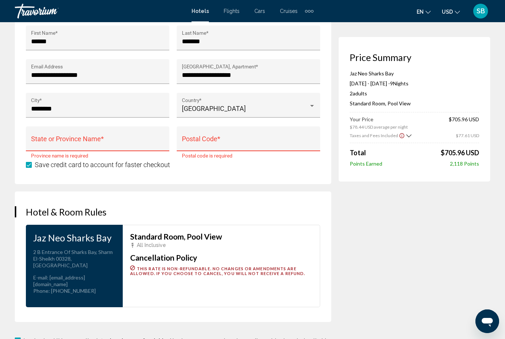
scroll to position [806, 0]
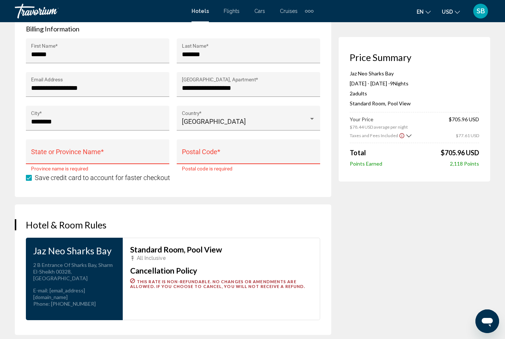
click at [260, 159] on input "Postal Code *" at bounding box center [248, 154] width 133 height 7
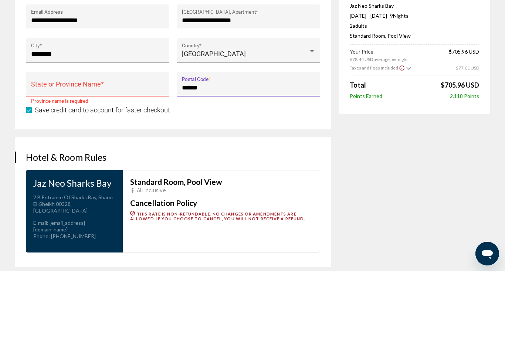
type input "******"
click at [91, 144] on div "State or Province Name *" at bounding box center [97, 154] width 133 height 20
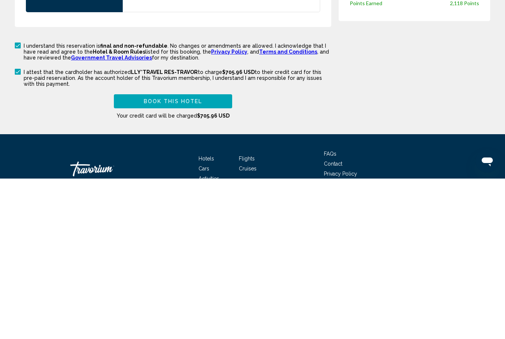
scroll to position [966, 0]
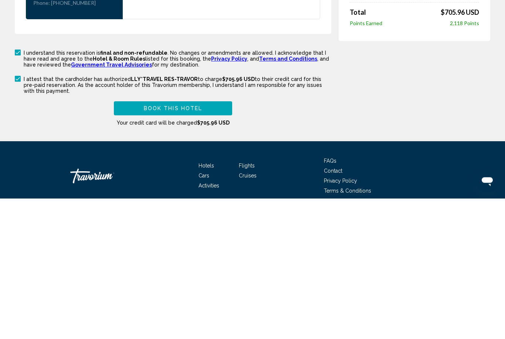
type input "**********"
click at [195, 246] on span "Book this hotel" at bounding box center [173, 249] width 59 height 6
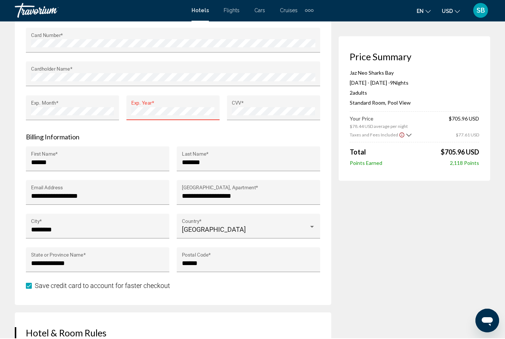
scroll to position [697, 0]
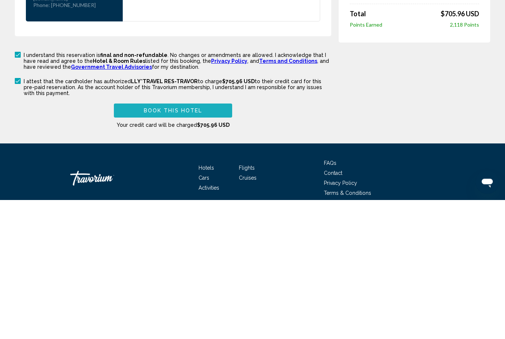
click at [193, 247] on span "Book this hotel" at bounding box center [173, 250] width 59 height 6
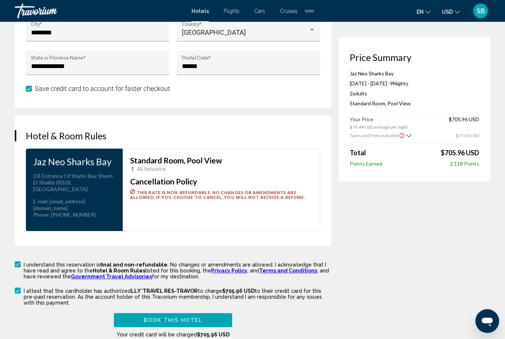
scroll to position [895, 0]
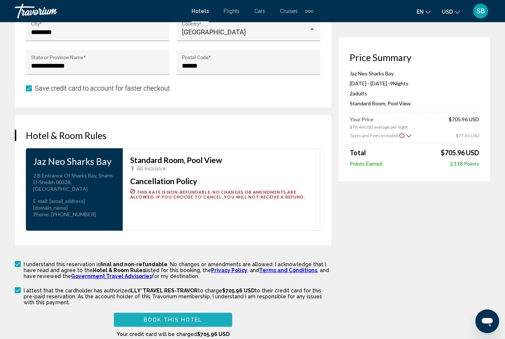
click at [173, 317] on span "Book this hotel" at bounding box center [173, 320] width 59 height 6
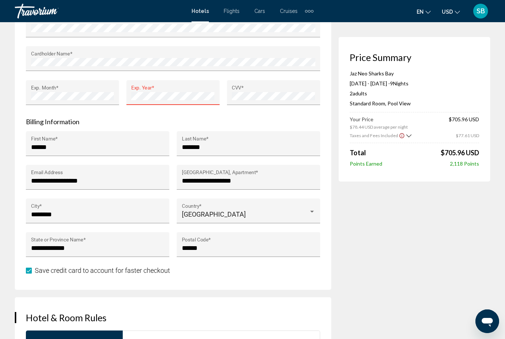
scroll to position [713, 0]
